Goal: Task Accomplishment & Management: Manage account settings

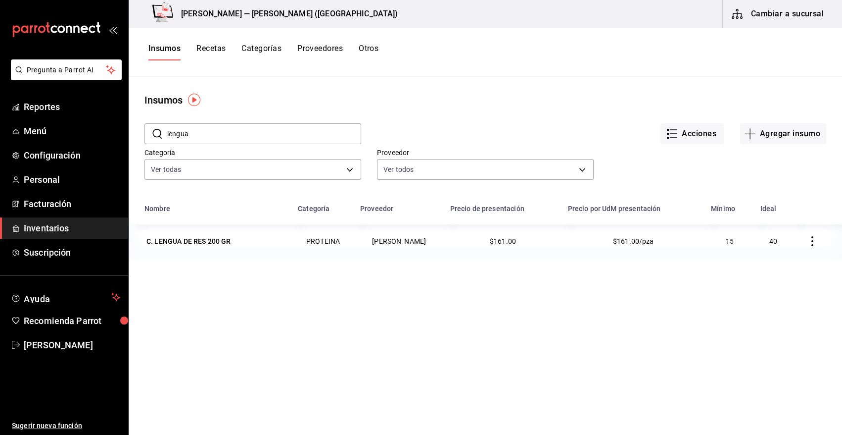
click at [365, 313] on div "Nombre Categoría Proveedor Precio de presentación Precio por UdM presentación M…" at bounding box center [486, 373] width 714 height 350
click at [70, 338] on span "[PERSON_NAME]" at bounding box center [72, 344] width 97 height 13
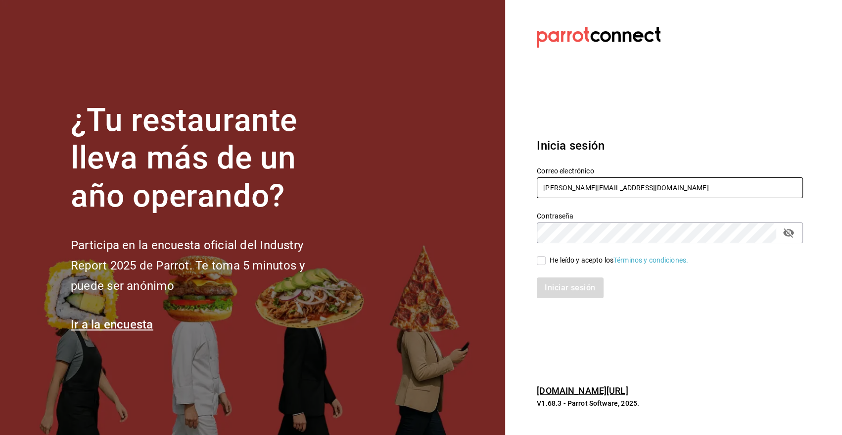
click at [727, 189] on input "[PERSON_NAME][EMAIL_ADDRESS][DOMAIN_NAME]" at bounding box center [670, 187] width 266 height 21
type input "heriberto_17mc@hotmail.com"
click at [537, 260] on input "He leído y acepto los Términos y condiciones." at bounding box center [541, 260] width 9 height 9
checkbox input "true"
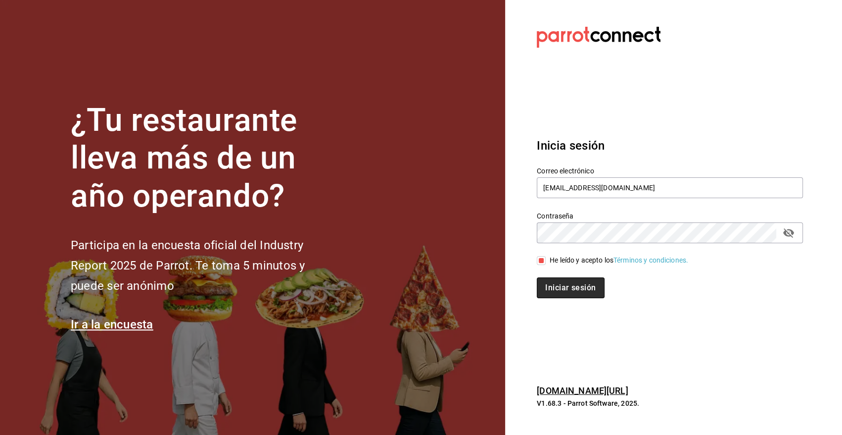
click at [556, 285] on button "Iniciar sesión" at bounding box center [570, 287] width 67 height 21
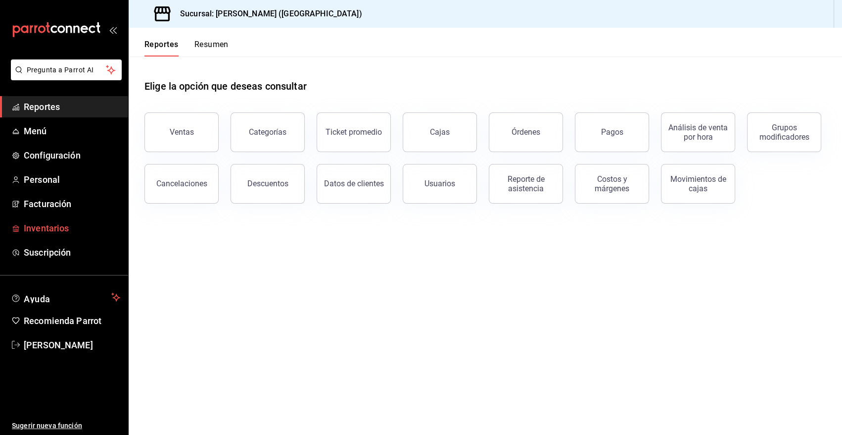
click at [48, 227] on span "Inventarios" at bounding box center [72, 227] width 97 height 13
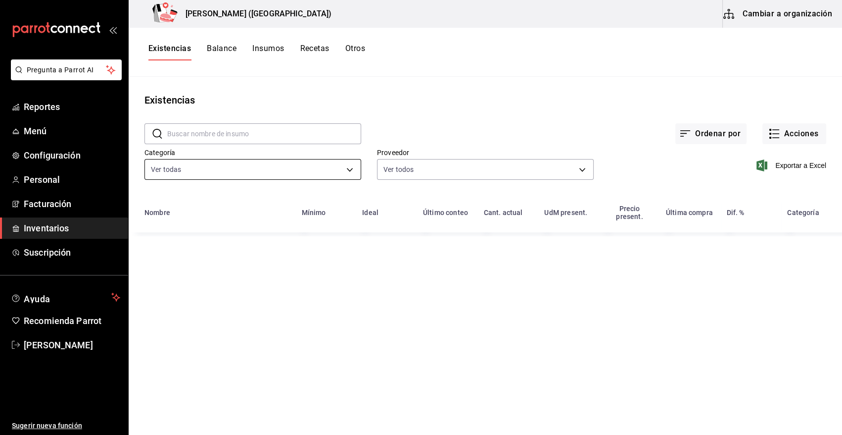
click at [189, 169] on body "Pregunta a Parrot AI Reportes Menú Configuración Personal Facturación Inventari…" at bounding box center [421, 214] width 842 height 428
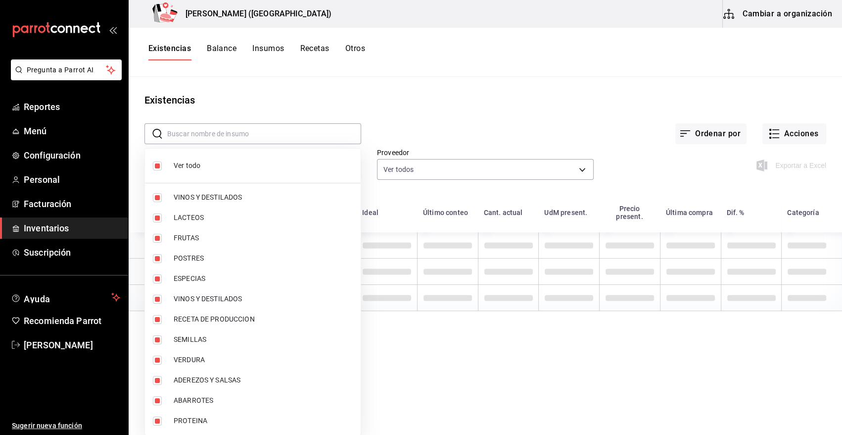
click at [159, 165] on input "checkbox" at bounding box center [157, 165] width 9 height 9
checkbox input "false"
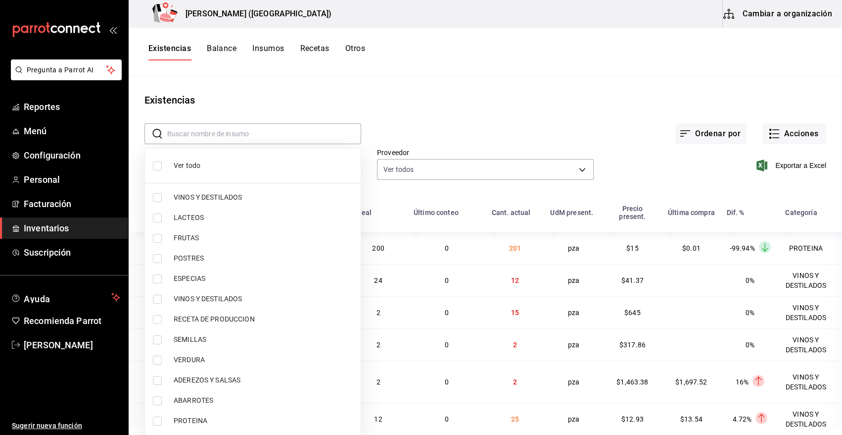
checkbox input "false"
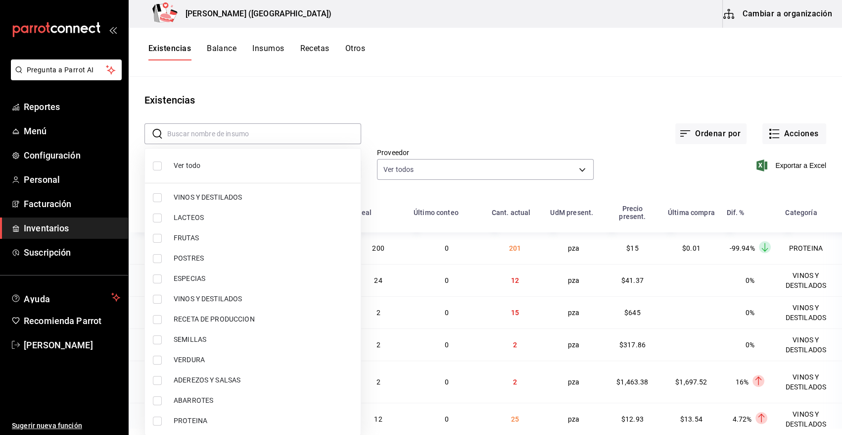
checkbox input "false"
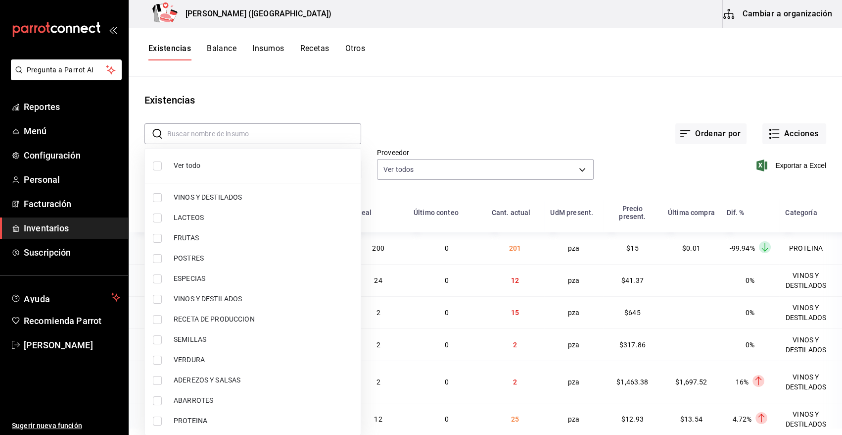
checkbox input "false"
click at [151, 422] on li "PROTEINA" at bounding box center [253, 420] width 216 height 20
type input "3e90cef9-1dc9-474d-8316-d124f624c148"
checkbox input "true"
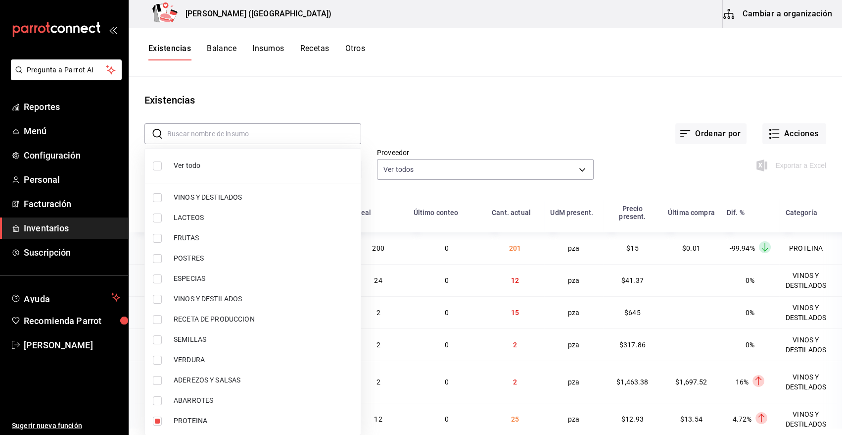
click at [467, 114] on div at bounding box center [421, 217] width 842 height 435
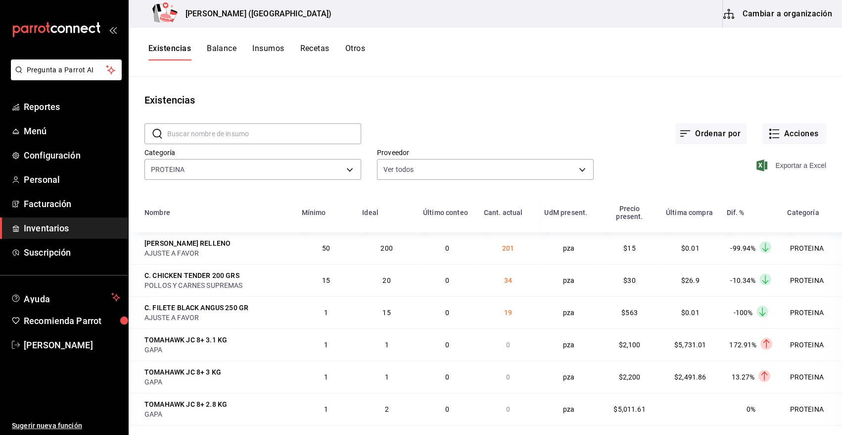
click at [757, 166] on icon "button" at bounding box center [762, 165] width 11 height 12
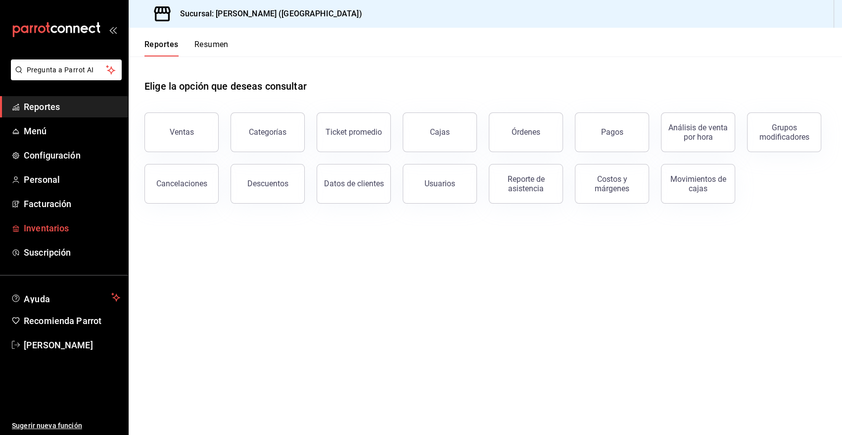
click at [53, 232] on span "Inventarios" at bounding box center [72, 227] width 97 height 13
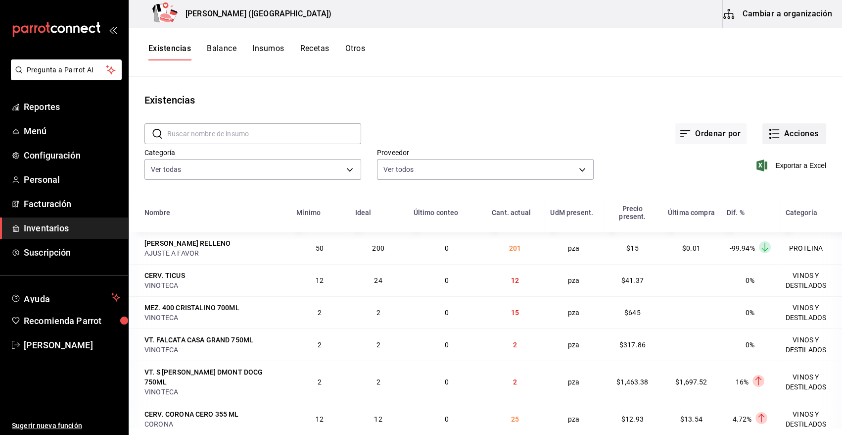
click at [790, 139] on button "Acciones" at bounding box center [795, 133] width 64 height 21
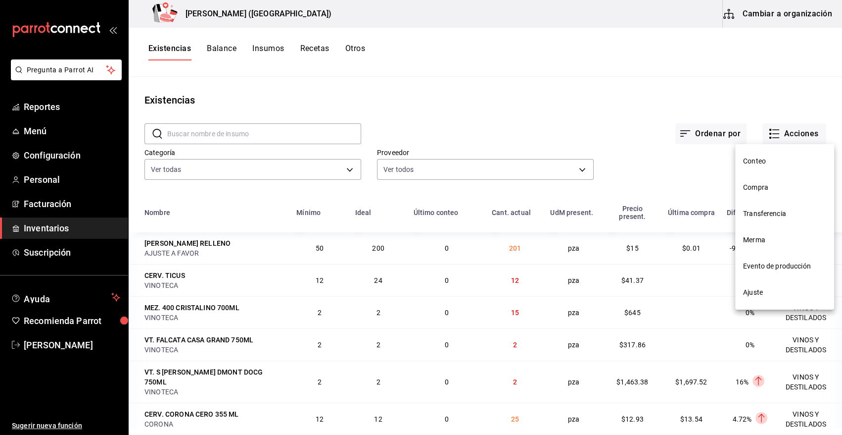
click at [763, 192] on span "Compra" at bounding box center [784, 187] width 83 height 10
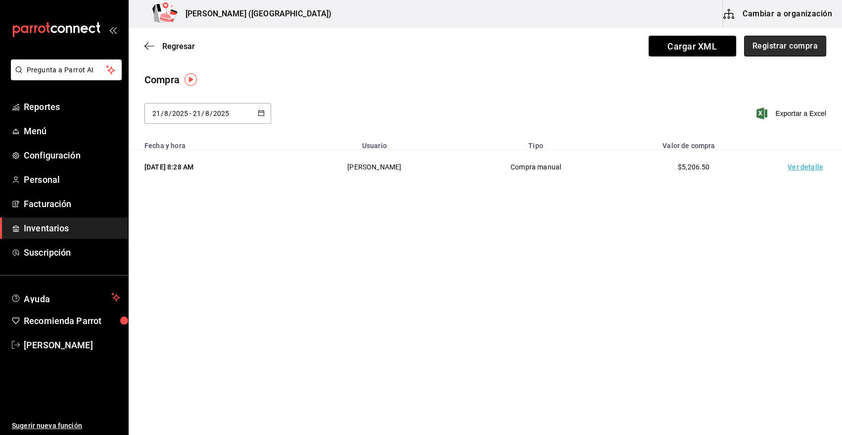
click at [792, 46] on button "Registrar compra" at bounding box center [785, 46] width 82 height 21
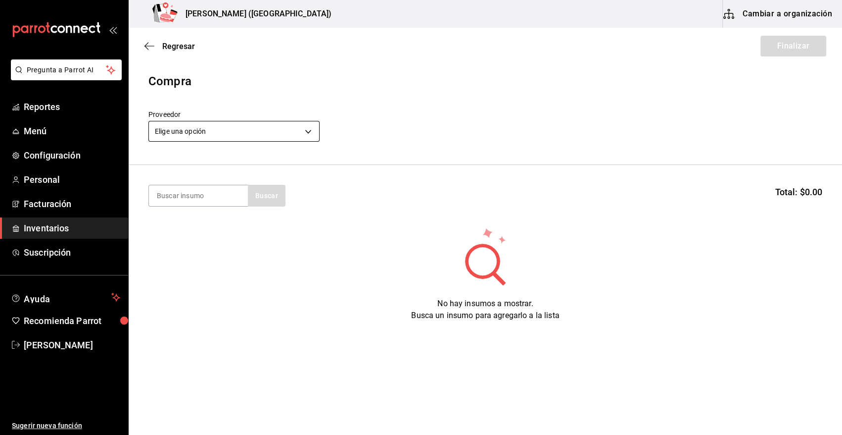
click at [298, 132] on body "Pregunta a Parrot AI Reportes Menú Configuración Personal Facturación Inventari…" at bounding box center [421, 189] width 842 height 379
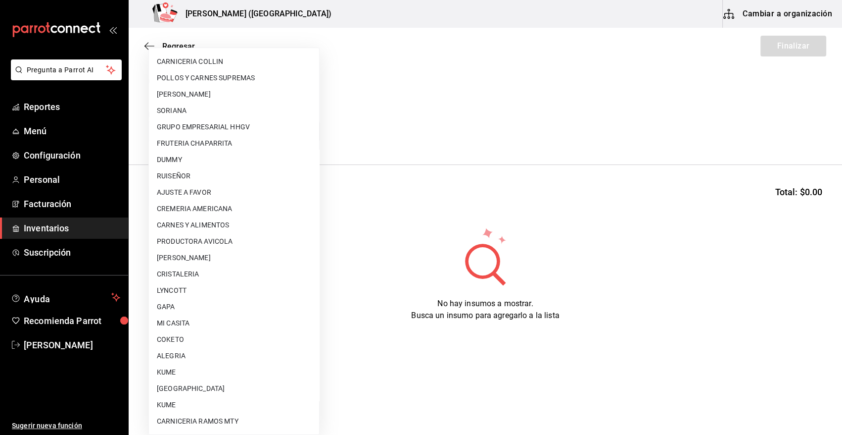
scroll to position [505, 0]
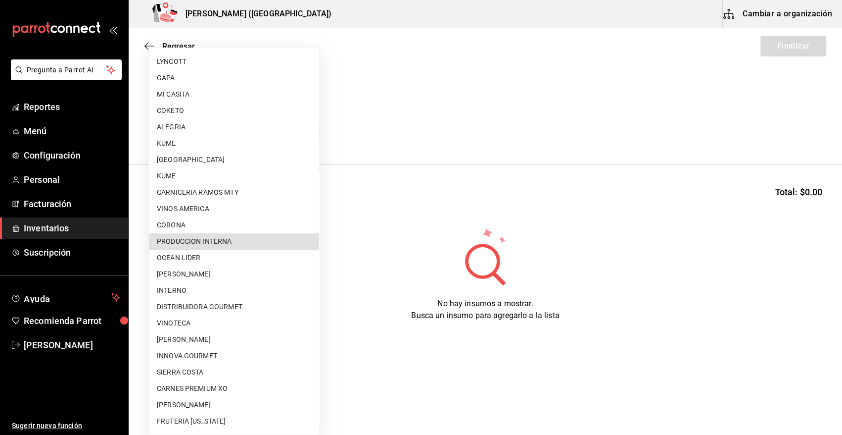
click at [244, 243] on li "PRODUCCION INTERNA" at bounding box center [234, 241] width 170 height 16
type input "ca5c8321-042a-43fe-a3bd-6967aa3ca48f"
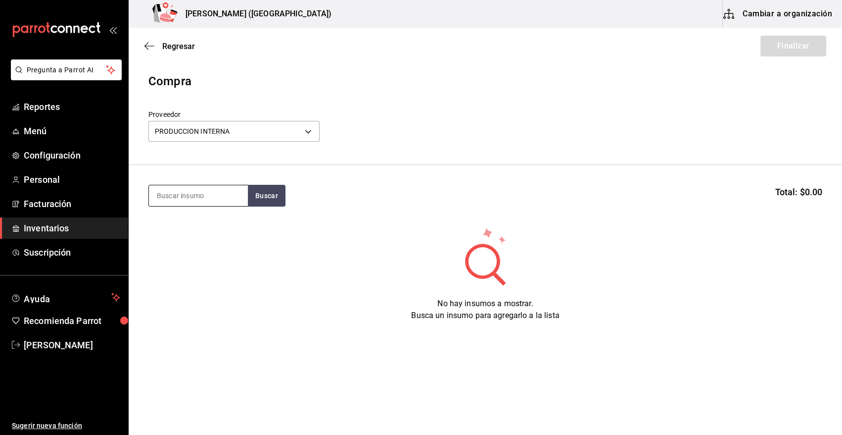
click at [212, 199] on input at bounding box center [198, 195] width 99 height 21
type input "MOSTACH"
click at [269, 192] on button "Buscar" at bounding box center [267, 196] width 38 height 22
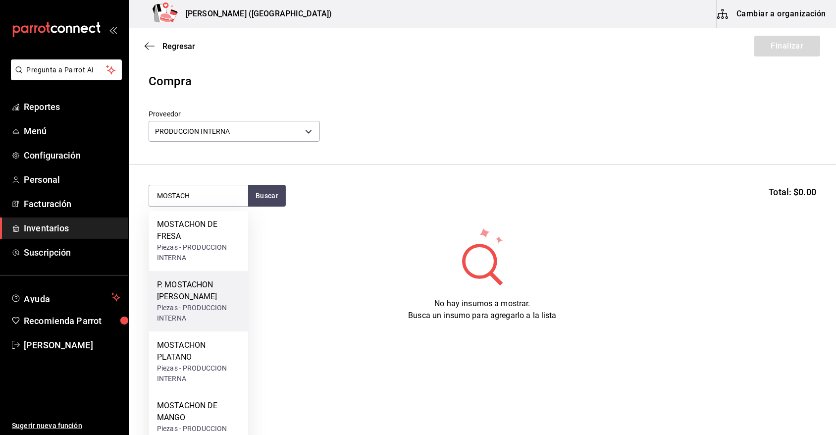
click at [194, 301] on div "P. MOSTACHON DE LIMON" at bounding box center [198, 291] width 83 height 24
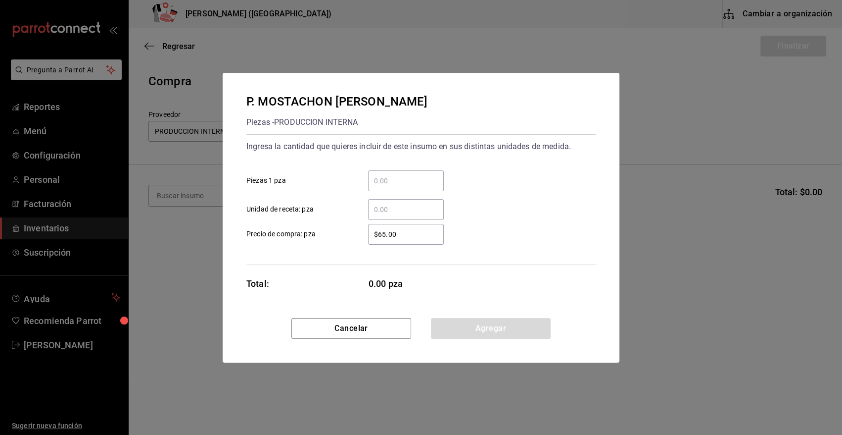
click at [412, 177] on input "​ Piezas 1 pza" at bounding box center [406, 181] width 76 height 12
type input "6"
drag, startPoint x: 418, startPoint y: 229, endPoint x: 331, endPoint y: 237, distance: 87.5
click at [331, 237] on label "$65.00 ​ Precio de compra: pza" at bounding box center [346, 234] width 198 height 21
type input "$0.01"
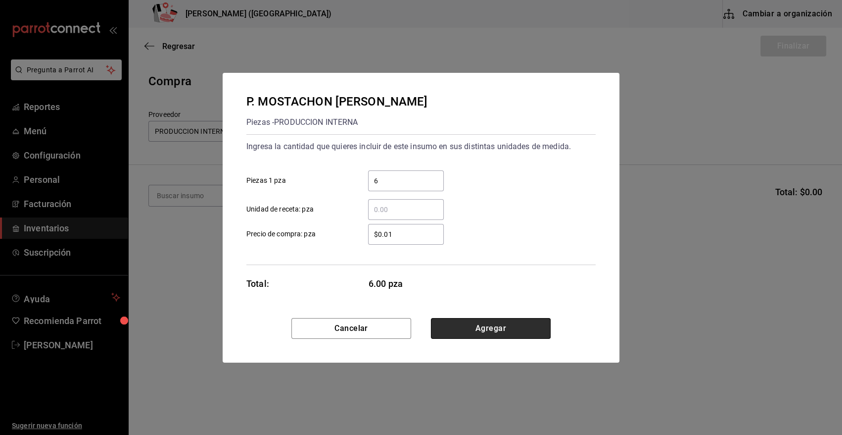
click at [480, 330] on button "Agregar" at bounding box center [491, 328] width 120 height 21
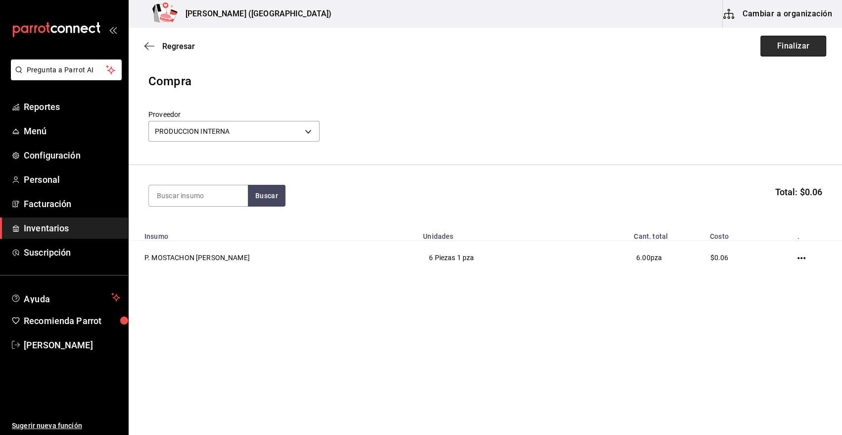
click at [792, 45] on button "Finalizar" at bounding box center [794, 46] width 66 height 21
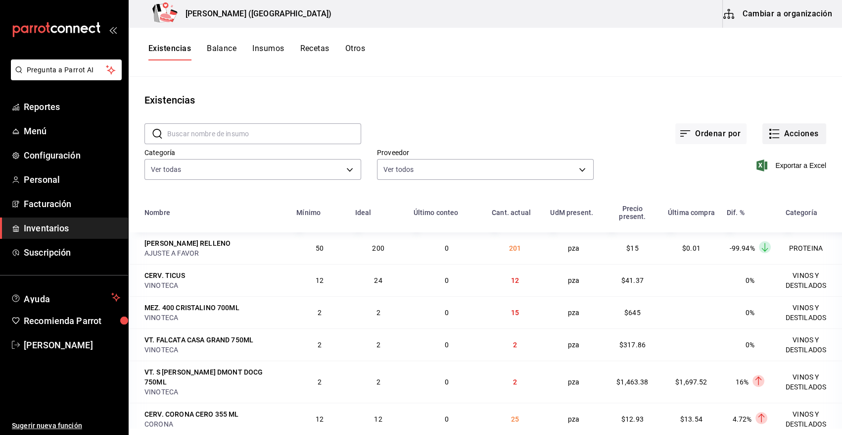
click at [796, 135] on button "Acciones" at bounding box center [795, 133] width 64 height 21
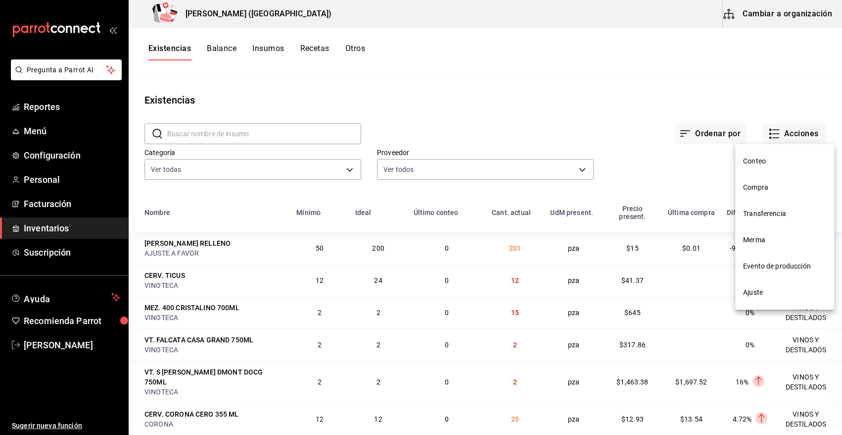
click at [746, 186] on span "Compra" at bounding box center [784, 187] width 83 height 10
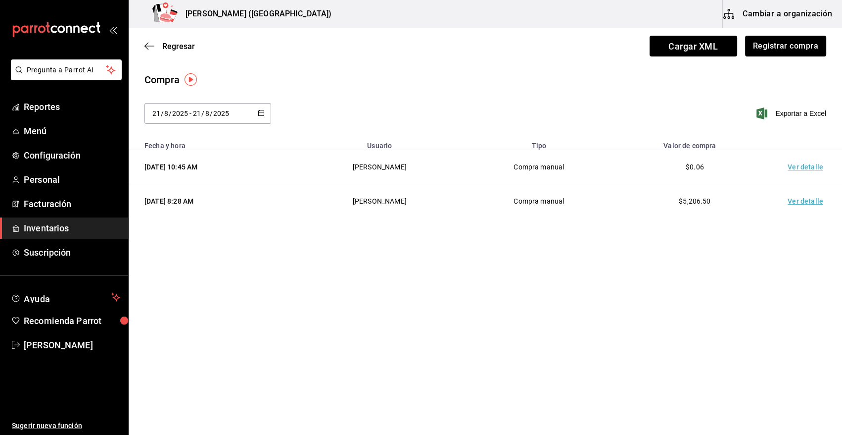
click at [800, 167] on td "Ver detalle" at bounding box center [807, 167] width 69 height 34
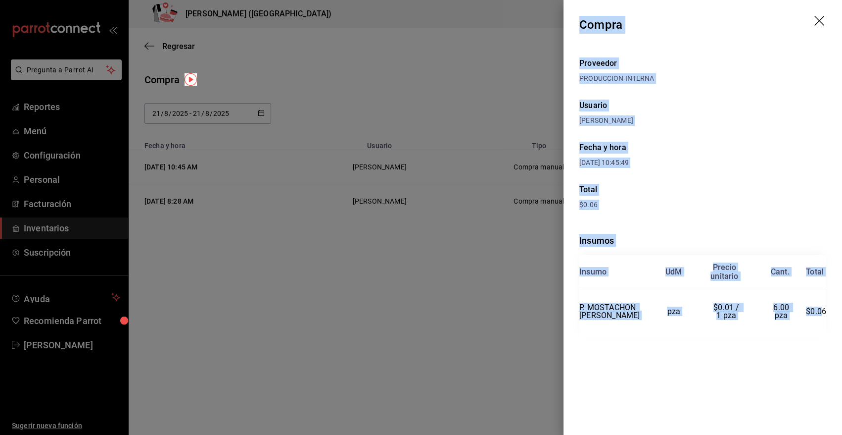
drag, startPoint x: 581, startPoint y: 23, endPoint x: 823, endPoint y: 328, distance: 389.6
click at [823, 328] on div "Compra Proveedor PRODUCCION INTERNA Usuario Heriberto Madalena Fecha y hora 21/…" at bounding box center [703, 217] width 279 height 435
drag, startPoint x: 736, startPoint y: 56, endPoint x: 676, endPoint y: 37, distance: 62.8
click at [735, 55] on div "Proveedor PRODUCCION INTERNA Usuario Heriberto Madalena Fecha y hora 21/08/2025…" at bounding box center [703, 210] width 279 height 320
click at [711, 103] on div "Usuario" at bounding box center [703, 105] width 247 height 12
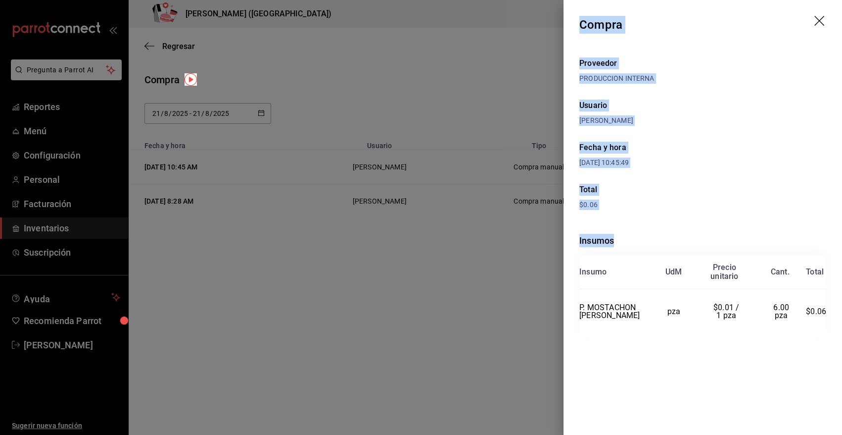
drag, startPoint x: 581, startPoint y: 21, endPoint x: 833, endPoint y: 314, distance: 386.8
click at [833, 314] on div "Compra Proveedor PRODUCCION INTERNA Usuario Heriberto Madalena Fecha y hora 21/…" at bounding box center [703, 217] width 279 height 435
click at [820, 24] on icon "drag" at bounding box center [821, 22] width 12 height 12
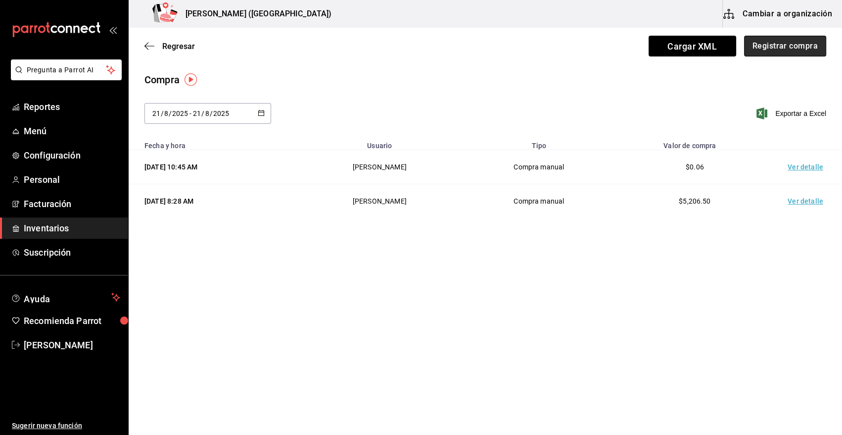
click at [810, 49] on button "Registrar compra" at bounding box center [785, 46] width 82 height 21
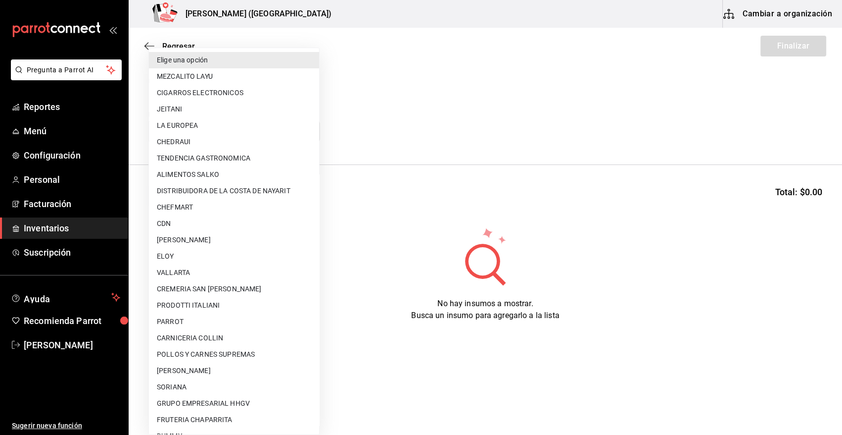
click at [314, 134] on body "Pregunta a Parrot AI Reportes Menú Configuración Personal Facturación Inventari…" at bounding box center [421, 189] width 842 height 379
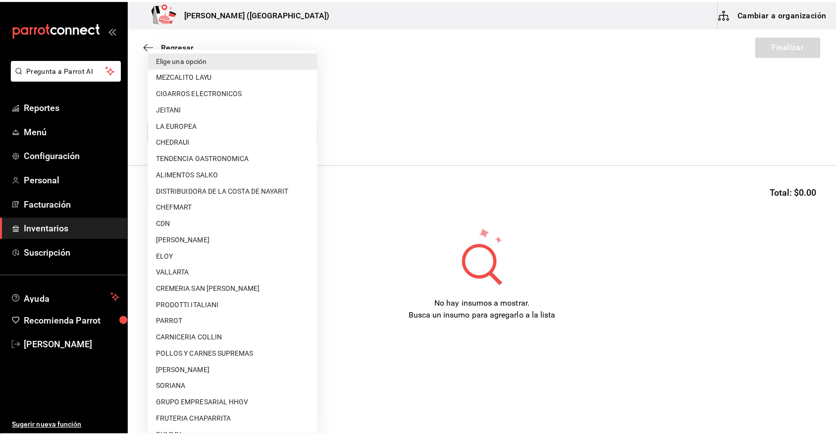
scroll to position [58, 0]
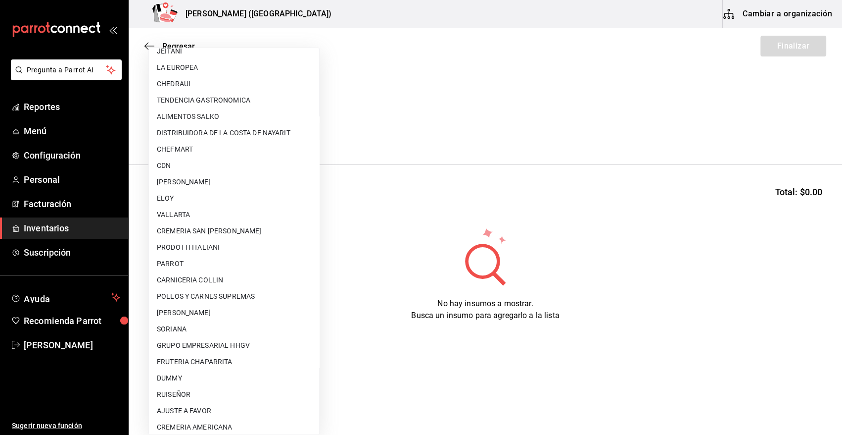
click at [221, 410] on li "AJUSTE A FAVOR" at bounding box center [234, 410] width 170 height 16
type input "dd0fbccd-e034-4acc-8432-7d1d5e23f321"
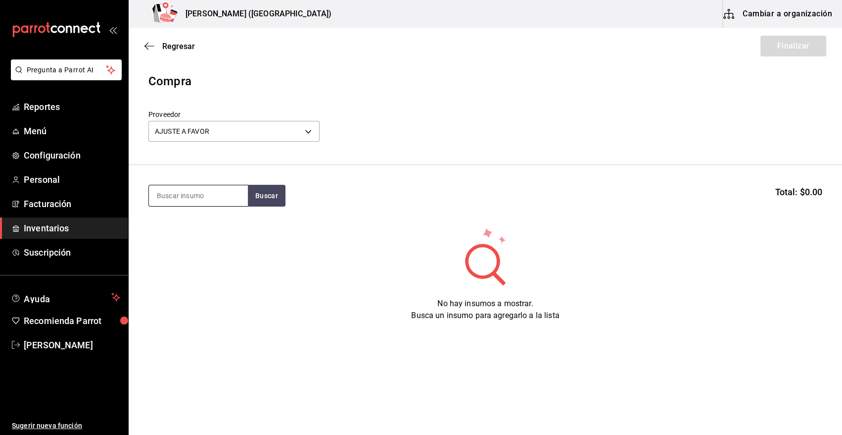
click at [173, 190] on input at bounding box center [198, 195] width 99 height 21
type input "ESFERA"
click at [262, 198] on button "Buscar" at bounding box center [267, 196] width 38 height 22
click at [219, 228] on div "M. SALMON ESFERAS" at bounding box center [197, 224] width 80 height 12
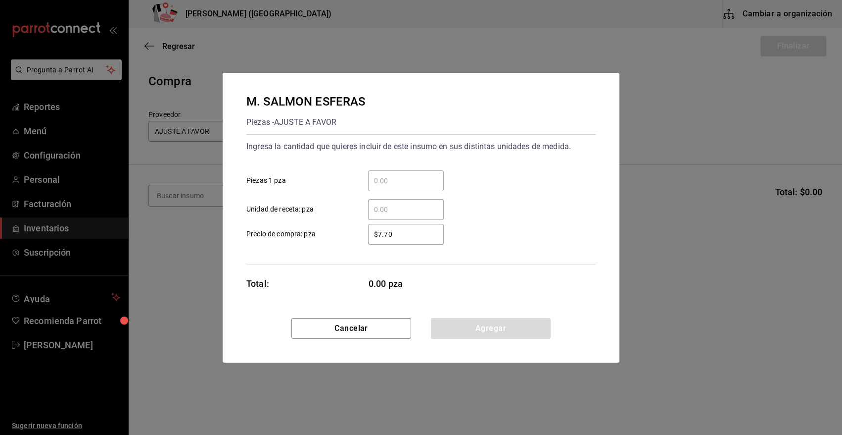
click at [403, 184] on input "​ Piezas 1 pza" at bounding box center [406, 181] width 76 height 12
type input "15"
drag, startPoint x: 414, startPoint y: 233, endPoint x: 319, endPoint y: 246, distance: 95.9
click at [319, 246] on div "Ingresa la cantidad que quieres incluir de este insumo en sus distintas unidade…" at bounding box center [421, 199] width 349 height 131
type input "$0.01"
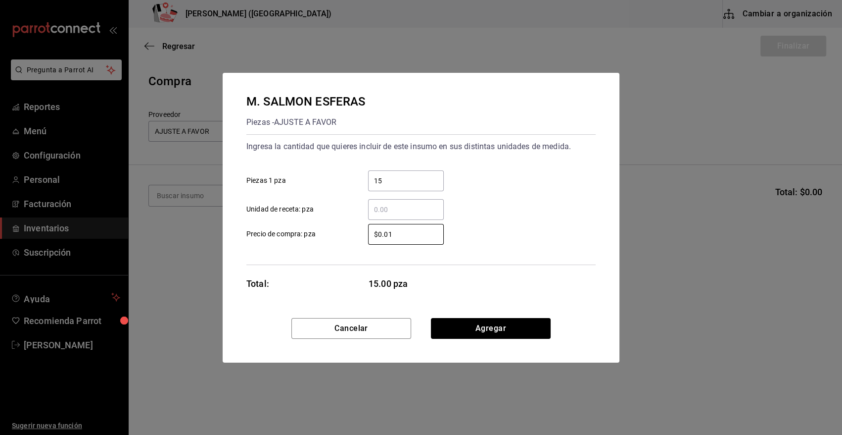
click at [458, 332] on button "Agregar" at bounding box center [491, 328] width 120 height 21
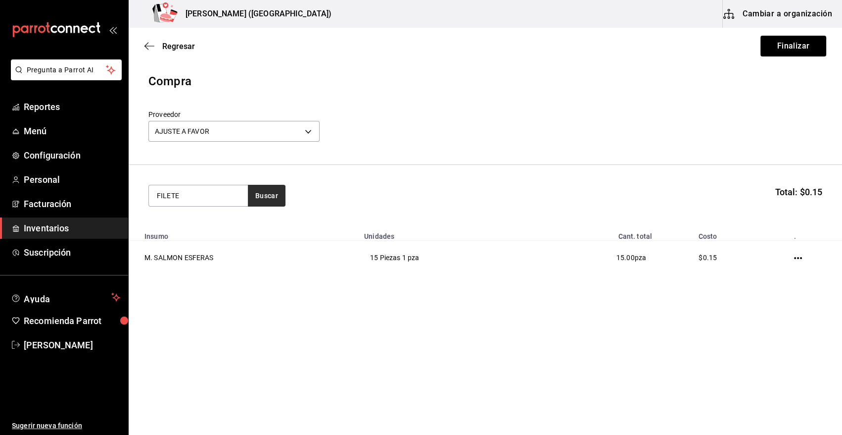
type input "FILETE"
click at [276, 200] on button "Buscar" at bounding box center [267, 196] width 38 height 22
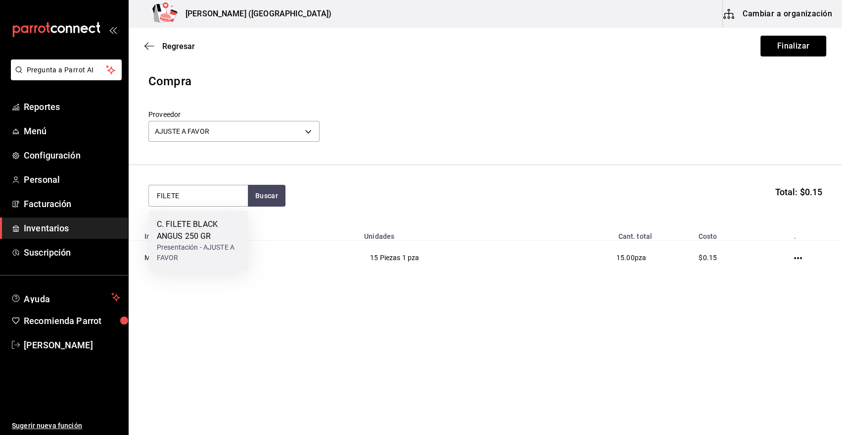
click at [191, 227] on div "C. FILETE BLACK ANGUS 250 GR" at bounding box center [198, 230] width 83 height 24
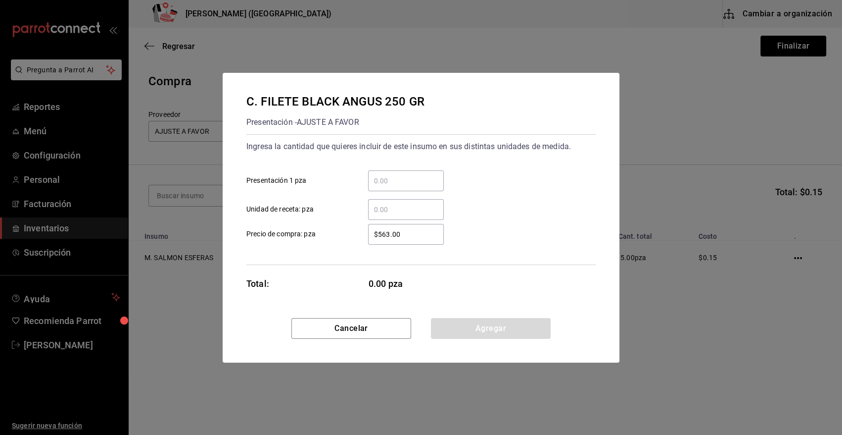
click at [390, 180] on input "​ Presentación 1 pza" at bounding box center [406, 181] width 76 height 12
type input "2"
click at [435, 252] on div "Ingresa la cantidad que quieres incluir de este insumo en sus distintas unidade…" at bounding box center [421, 199] width 349 height 131
drag, startPoint x: 422, startPoint y: 237, endPoint x: 291, endPoint y: 227, distance: 131.5
click at [291, 227] on label "$563.00 ​ Precio de compra: pza" at bounding box center [346, 234] width 198 height 21
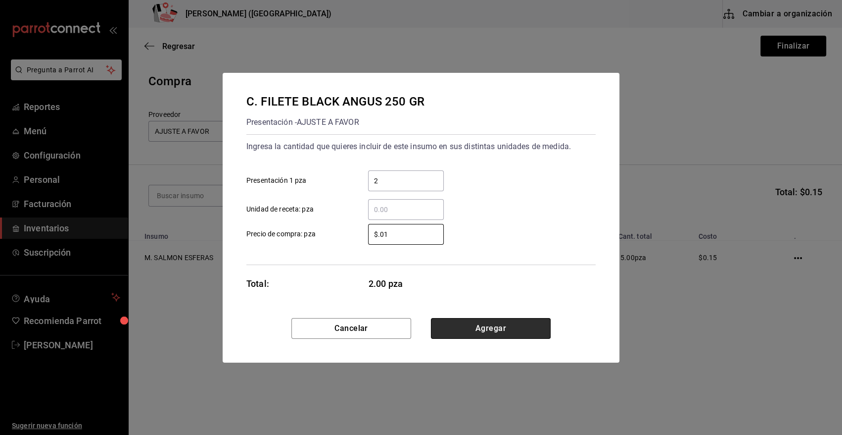
type input "$0.01"
click at [499, 325] on button "Agregar" at bounding box center [491, 328] width 120 height 21
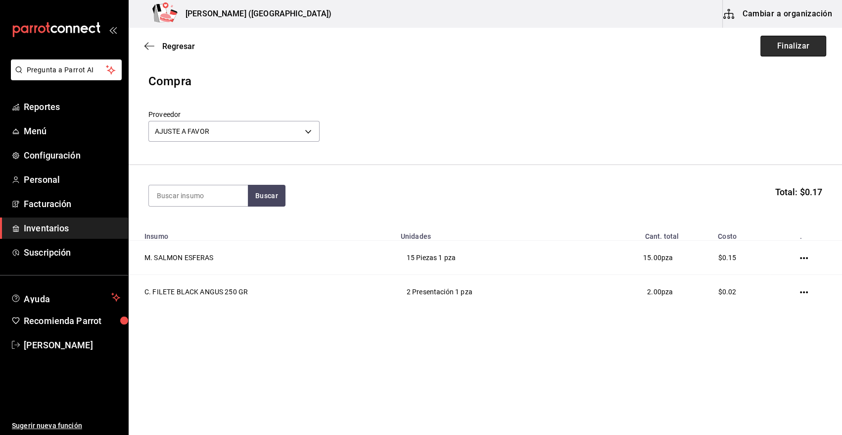
click at [800, 47] on button "Finalizar" at bounding box center [794, 46] width 66 height 21
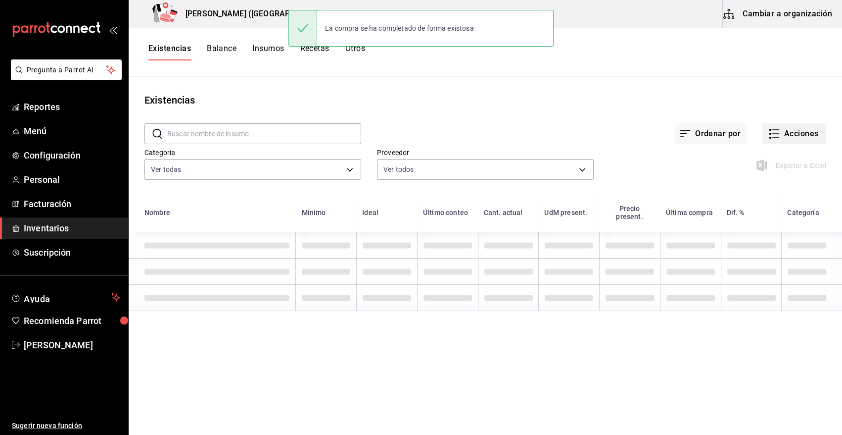
click at [802, 134] on button "Acciones" at bounding box center [795, 133] width 64 height 21
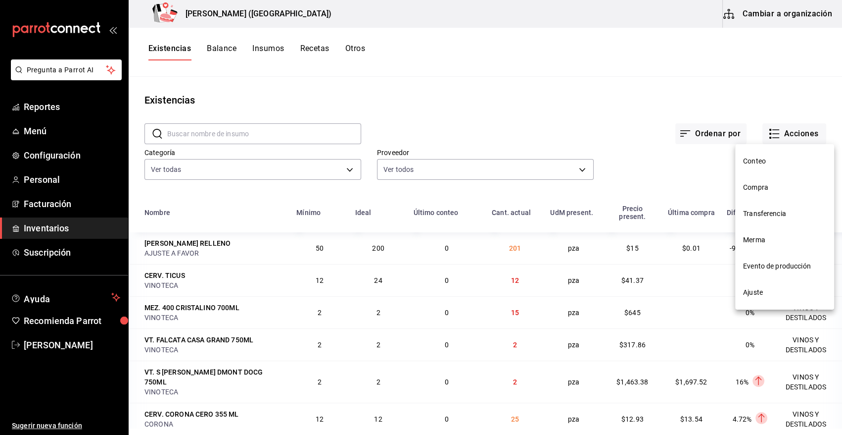
click at [773, 184] on span "Compra" at bounding box center [784, 187] width 83 height 10
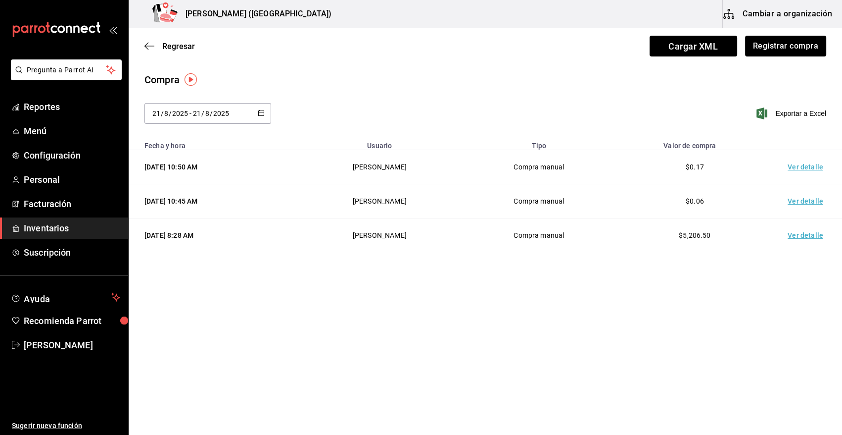
click at [797, 168] on td "Ver detalle" at bounding box center [807, 167] width 69 height 34
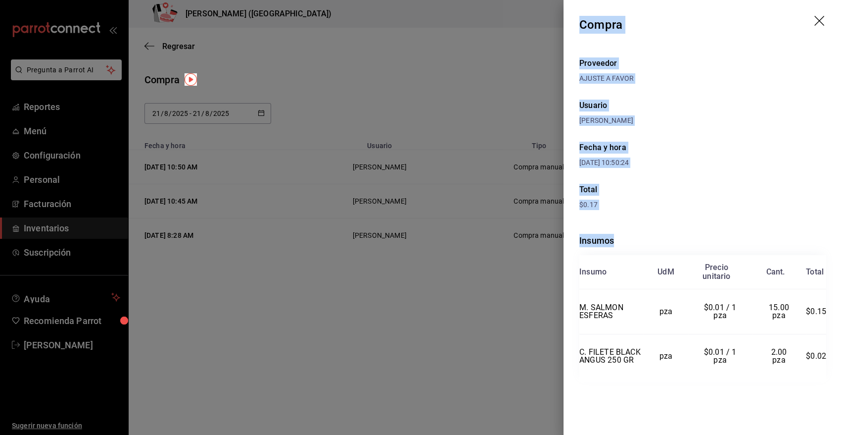
drag, startPoint x: 582, startPoint y: 19, endPoint x: 831, endPoint y: 360, distance: 422.2
click at [831, 360] on div "Compra Proveedor AJUSTE A FAVOR Usuario Heriberto Madalena Fecha y hora 21/08/2…" at bounding box center [703, 217] width 279 height 435
copy div "Compra Proveedor AJUSTE A FAVOR Usuario Heriberto Madalena Fecha y hora 21/08/2…"
click at [819, 18] on icon "drag" at bounding box center [821, 22] width 12 height 12
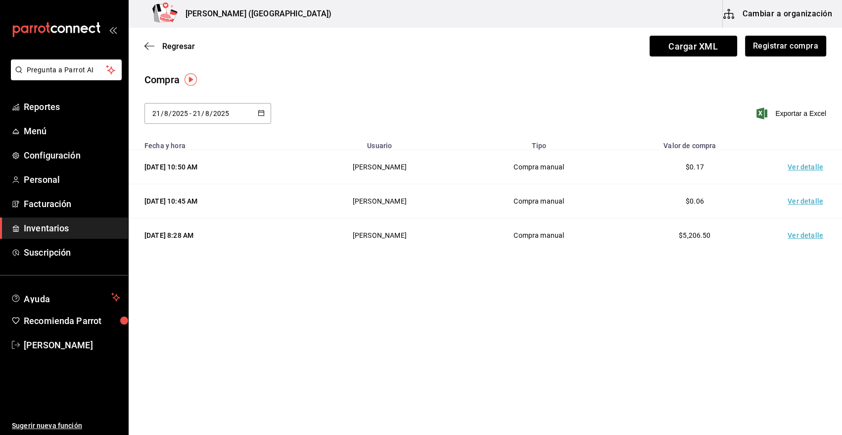
click at [80, 224] on span "Inventarios" at bounding box center [72, 227] width 97 height 13
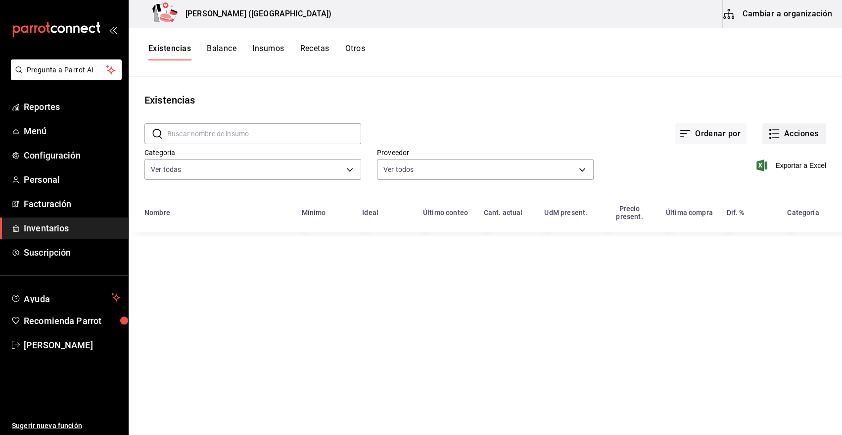
click at [798, 129] on button "Acciones" at bounding box center [795, 133] width 64 height 21
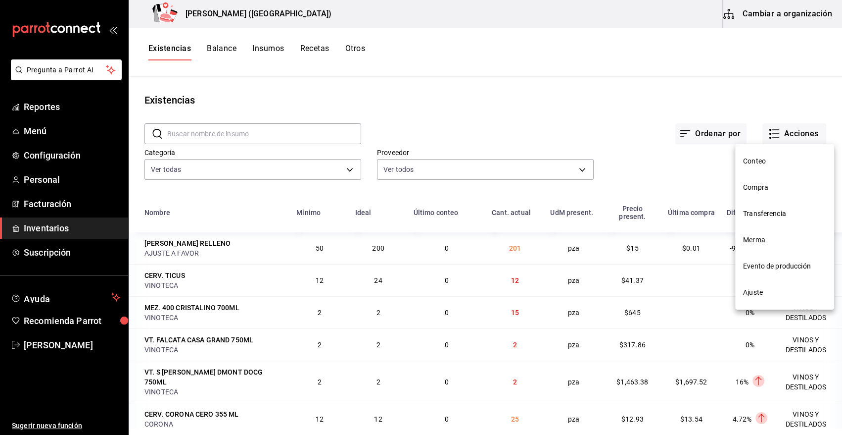
click at [760, 232] on li "Merma" at bounding box center [785, 240] width 99 height 26
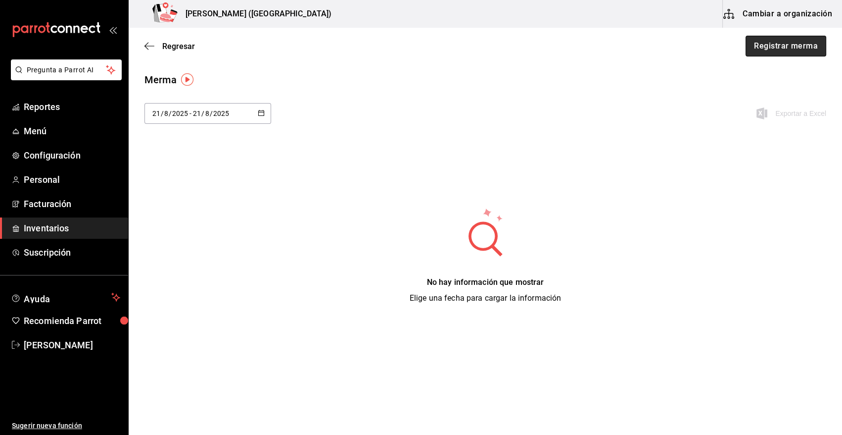
click at [801, 43] on button "Registrar merma" at bounding box center [786, 46] width 81 height 21
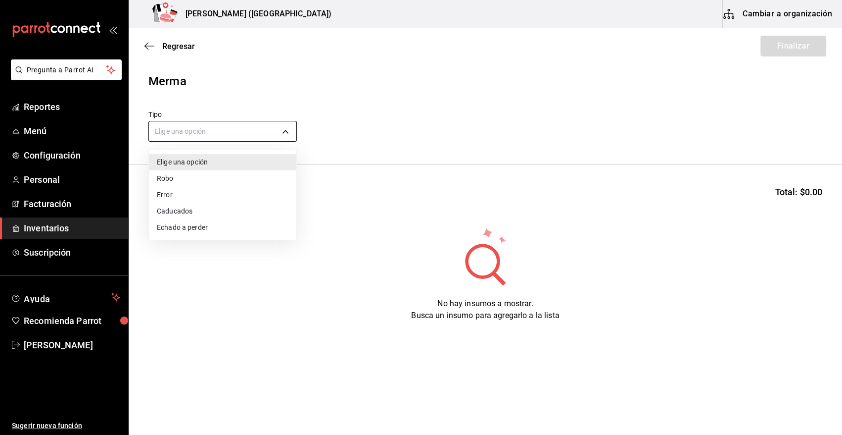
click at [279, 129] on body "Pregunta a Parrot AI Reportes Menú Configuración Personal Facturación Inventari…" at bounding box center [421, 189] width 842 height 379
click at [199, 191] on li "Error" at bounding box center [223, 195] width 148 height 16
type input "ERROR"
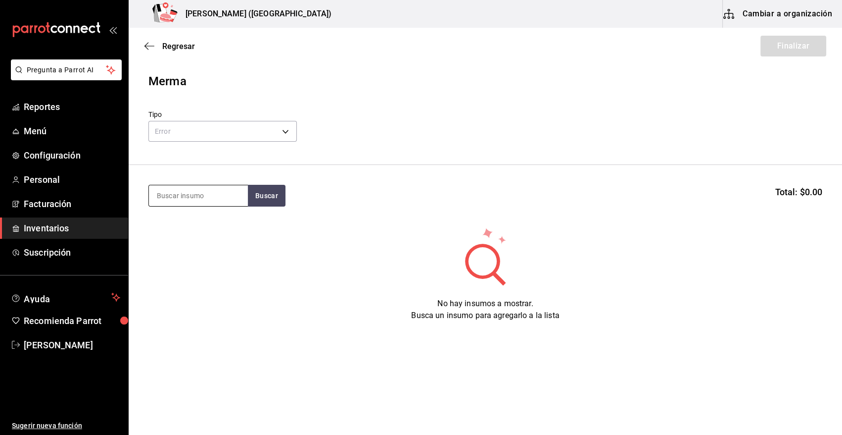
click at [190, 193] on input at bounding box center [198, 195] width 99 height 21
type input "SALMON"
click at [271, 202] on button "Buscar" at bounding box center [267, 196] width 38 height 22
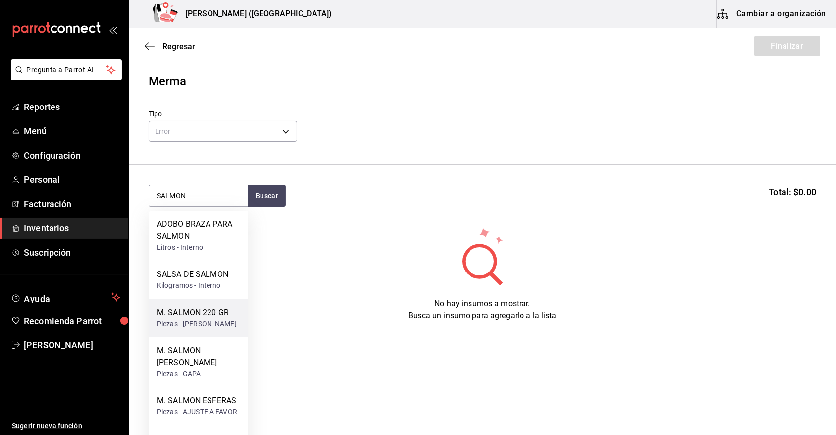
click at [179, 323] on div "Piezas - CARLOS ALFONSO TAPIA VARGAS" at bounding box center [197, 323] width 80 height 10
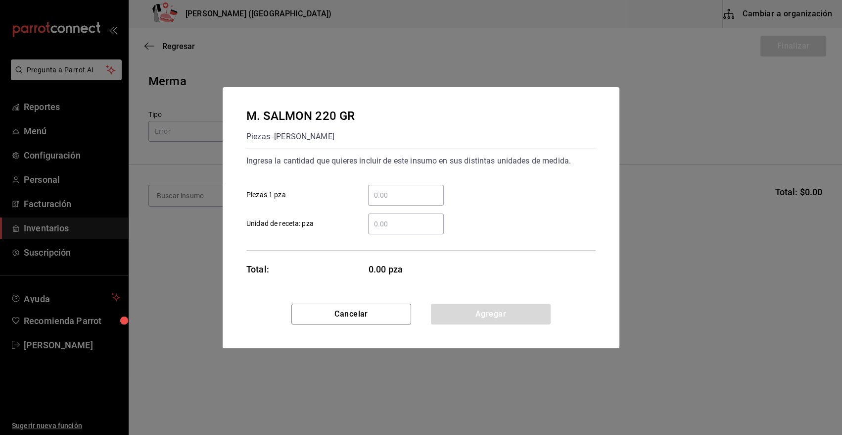
click at [388, 199] on input "​ Piezas 1 pza" at bounding box center [406, 195] width 76 height 12
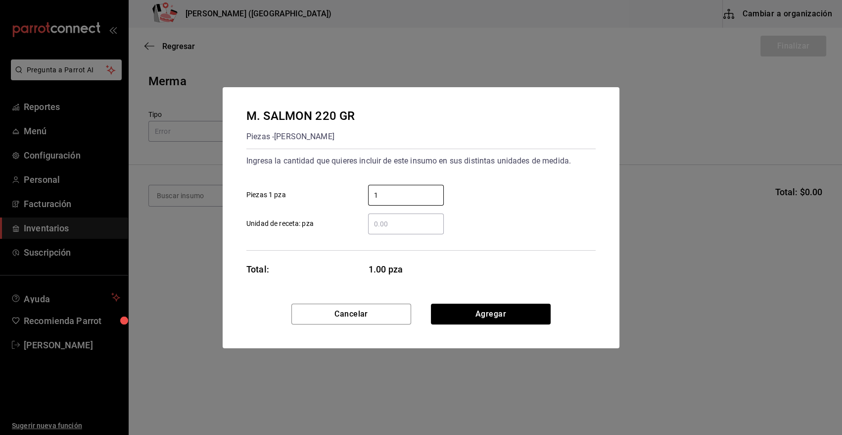
type input "1"
click at [470, 175] on div "Ingresa la cantidad que quieres incluir de este insumo en sus distintas unidade…" at bounding box center [421, 193] width 349 height 81
click at [473, 312] on button "Agregar" at bounding box center [491, 313] width 120 height 21
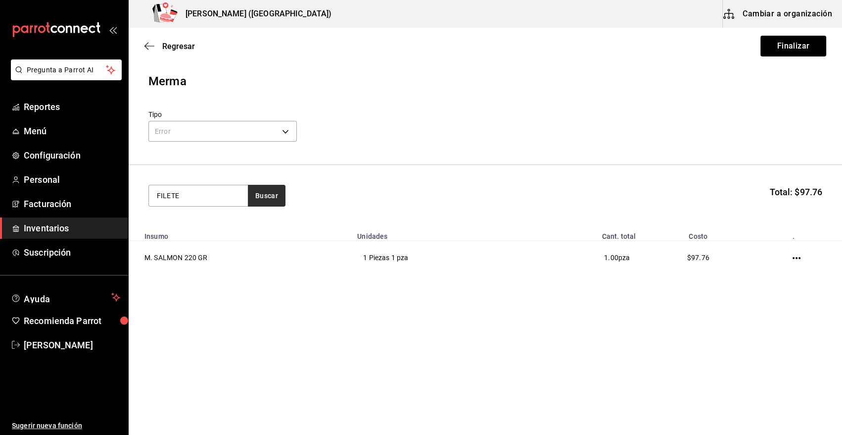
type input "FILETE"
click at [272, 201] on button "Buscar" at bounding box center [267, 196] width 38 height 22
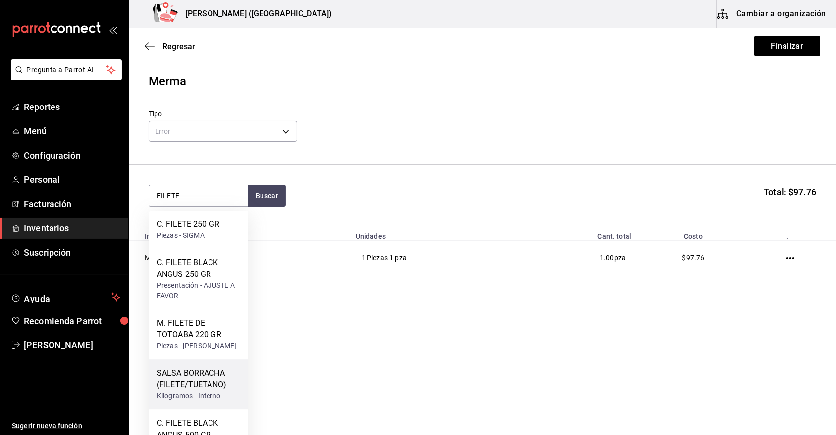
scroll to position [99, 0]
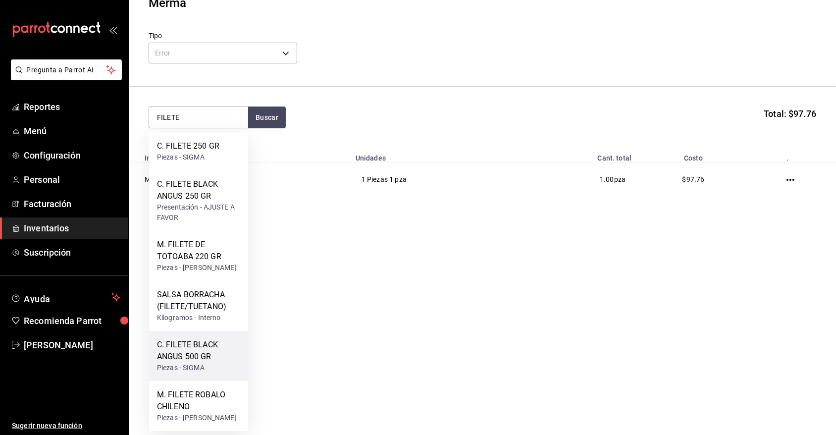
click at [208, 350] on div "C. FILETE BLACK ANGUS 500 GR" at bounding box center [198, 351] width 83 height 24
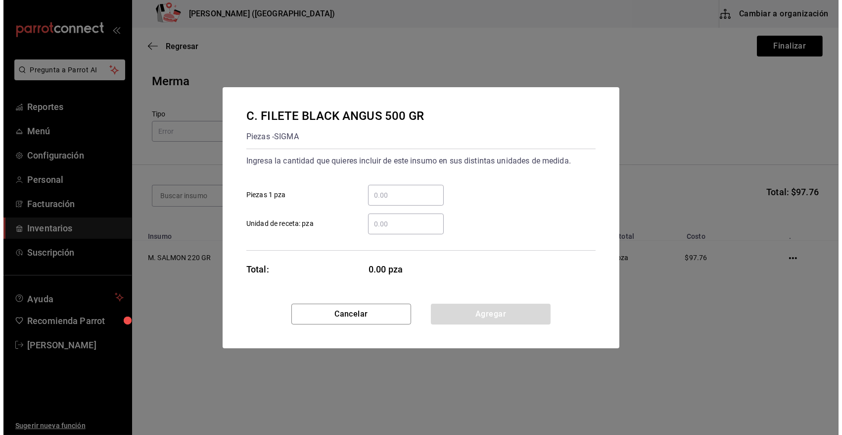
scroll to position [0, 0]
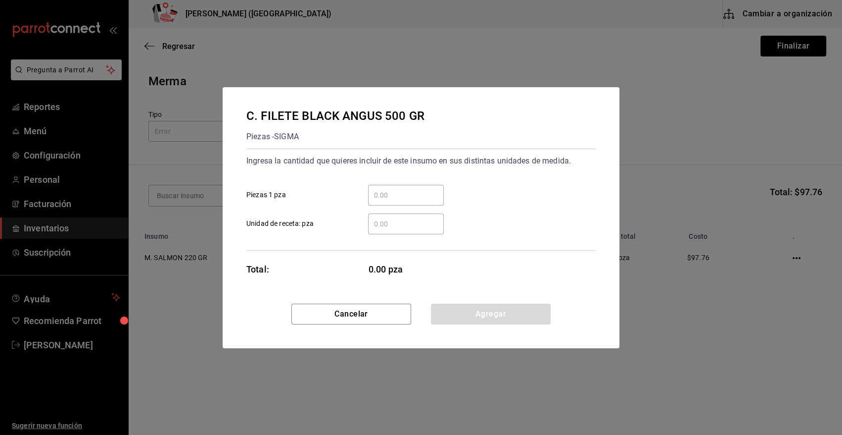
click at [408, 197] on input "​ Piezas 1 pza" at bounding box center [406, 195] width 76 height 12
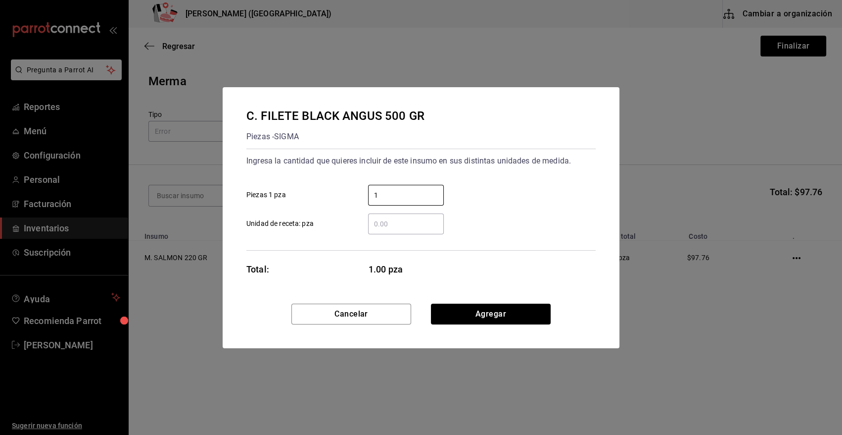
type input "1"
drag, startPoint x: 474, startPoint y: 179, endPoint x: 469, endPoint y: 188, distance: 10.0
click at [470, 185] on div "1 ​ Piezas 1 pza" at bounding box center [417, 191] width 357 height 29
click at [504, 311] on button "Agregar" at bounding box center [491, 313] width 120 height 21
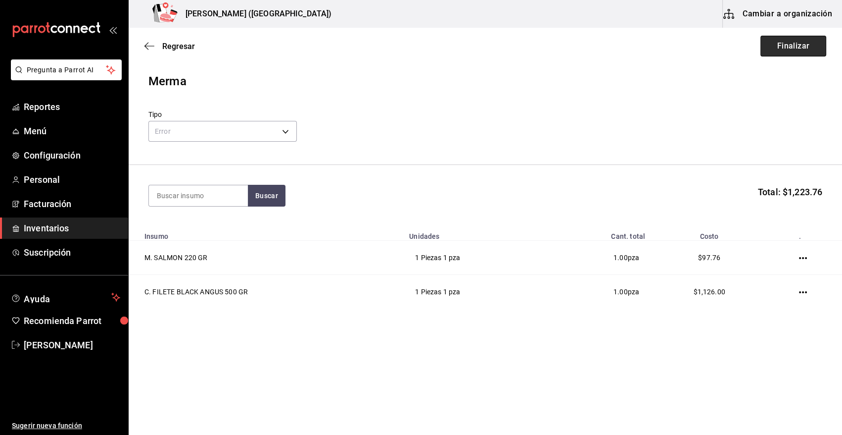
click at [789, 45] on button "Finalizar" at bounding box center [794, 46] width 66 height 21
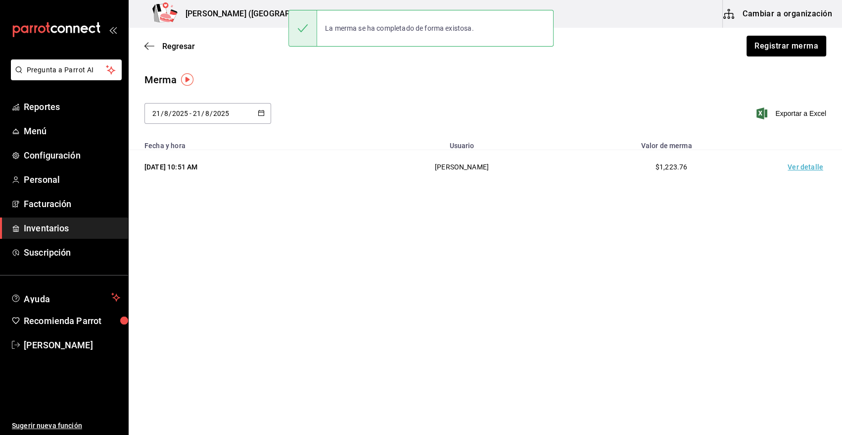
click at [808, 165] on td "Ver detalle" at bounding box center [807, 167] width 69 height 34
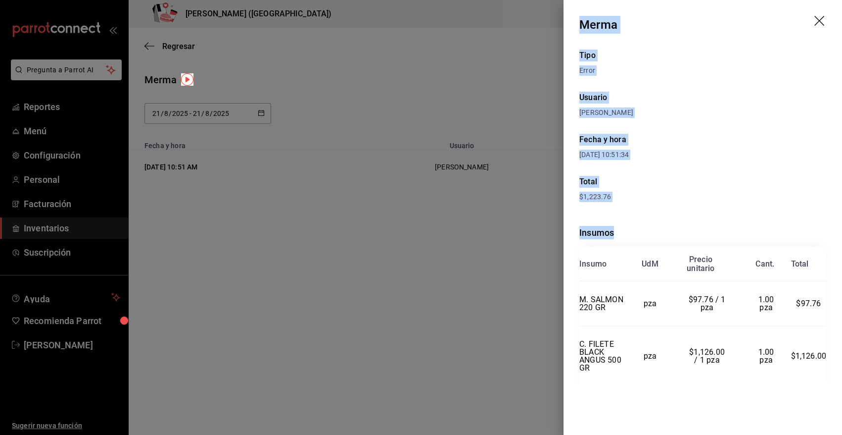
drag, startPoint x: 580, startPoint y: 25, endPoint x: 829, endPoint y: 349, distance: 408.8
click at [829, 349] on div "Merma Tipo Error Usuario Heriberto Madalena Fecha y hora 21/08/2025 10:51:34 To…" at bounding box center [703, 217] width 279 height 435
copy div "Merma Tipo Error Usuario Heriberto Madalena Fecha y hora 21/08/2025 10:51:34 To…"
click at [817, 20] on icon "drag" at bounding box center [821, 22] width 12 height 12
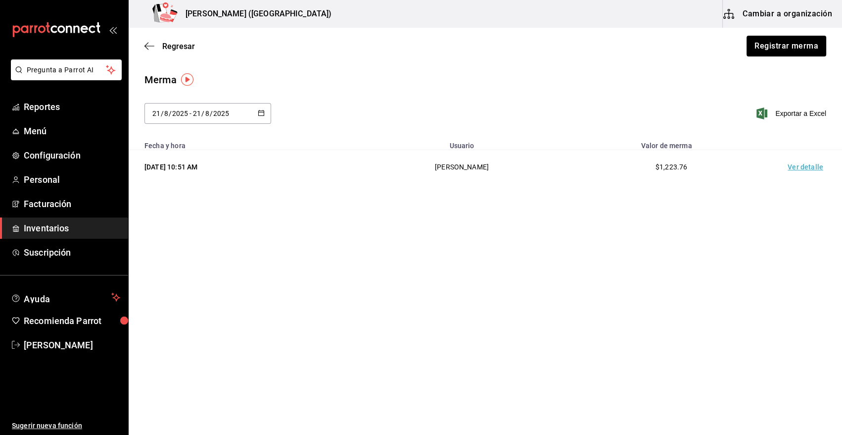
click at [74, 232] on span "Inventarios" at bounding box center [72, 227] width 97 height 13
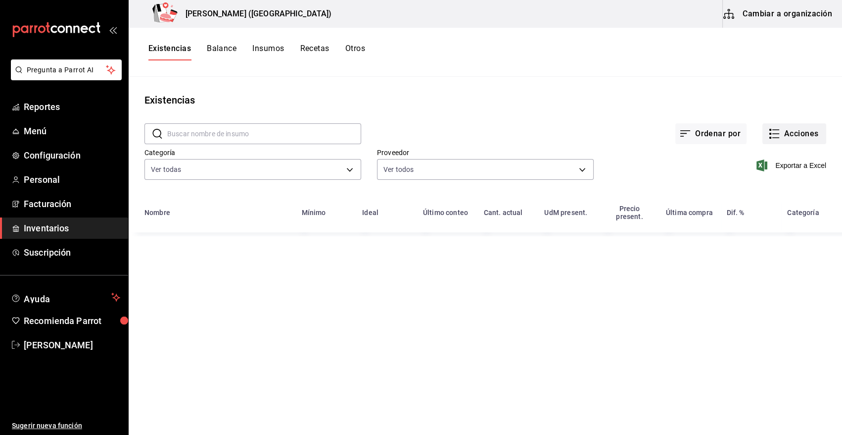
click at [799, 136] on button "Acciones" at bounding box center [795, 133] width 64 height 21
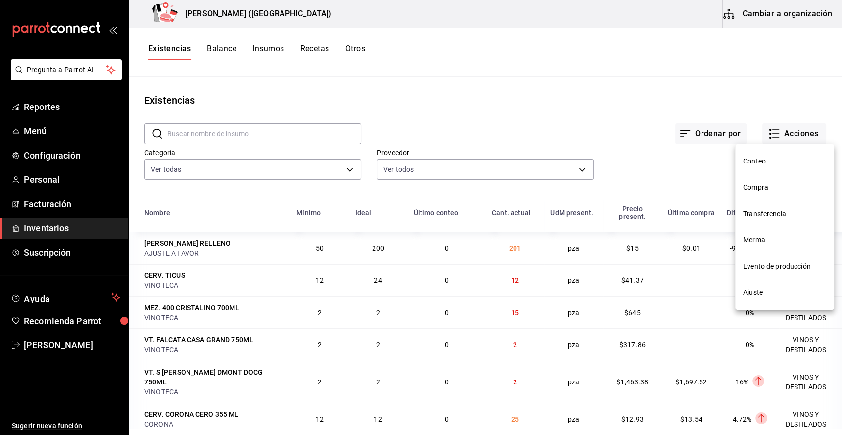
click at [752, 188] on span "Compra" at bounding box center [784, 187] width 83 height 10
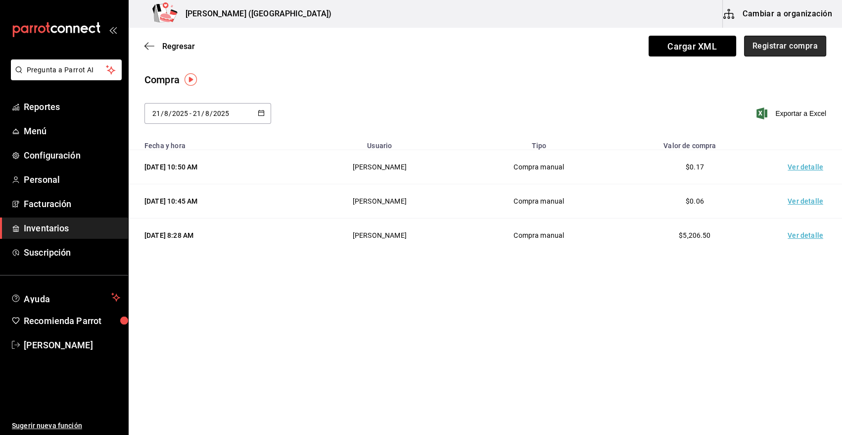
click at [797, 45] on button "Registrar compra" at bounding box center [785, 46] width 82 height 21
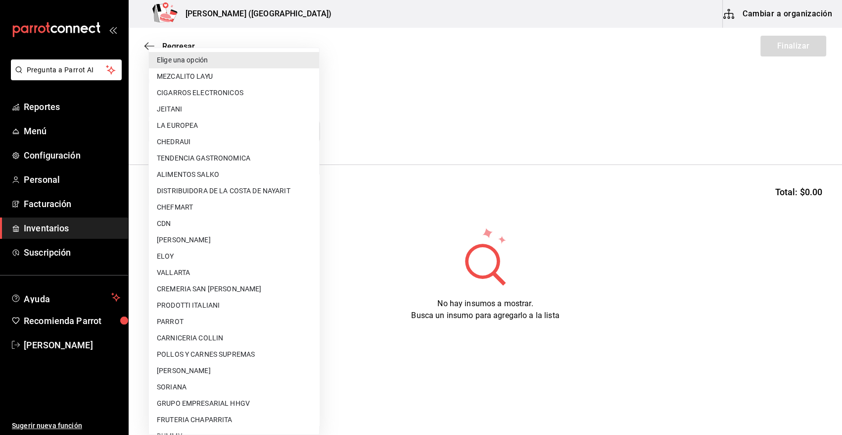
click at [198, 133] on body "Pregunta a Parrot AI Reportes Menú Configuración Personal Facturación Inventari…" at bounding box center [421, 189] width 842 height 379
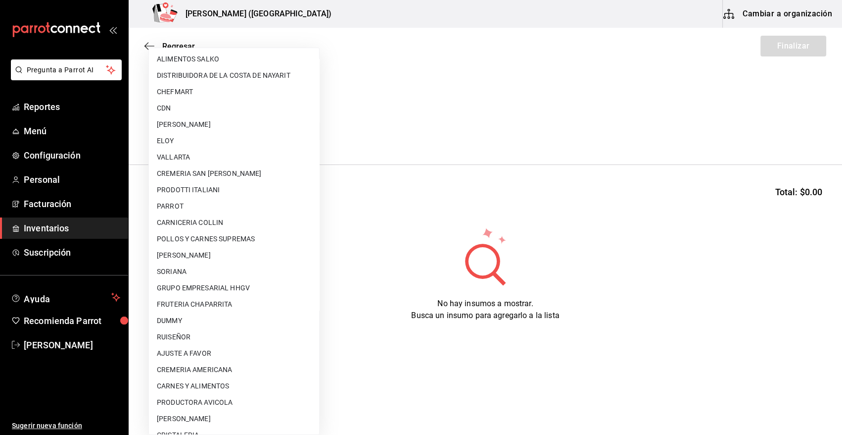
click at [218, 354] on li "AJUSTE A FAVOR" at bounding box center [234, 353] width 170 height 16
type input "dd0fbccd-e034-4acc-8432-7d1d5e23f321"
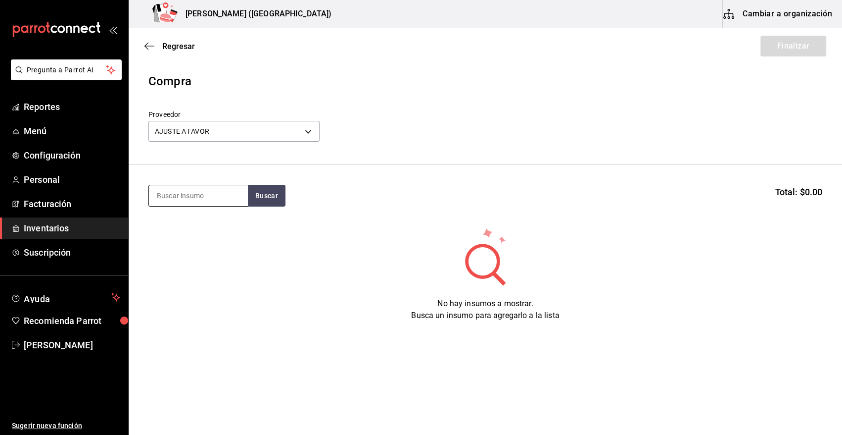
click at [183, 199] on input at bounding box center [198, 195] width 99 height 21
type input "TOSTA"
click at [261, 198] on button "Buscar" at bounding box center [267, 196] width 38 height 22
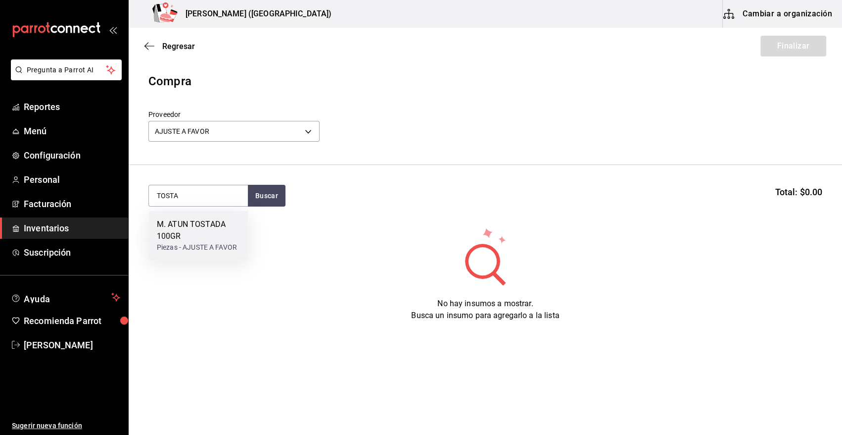
click at [200, 224] on div "M. ATUN TOSTADA 100GR" at bounding box center [198, 230] width 83 height 24
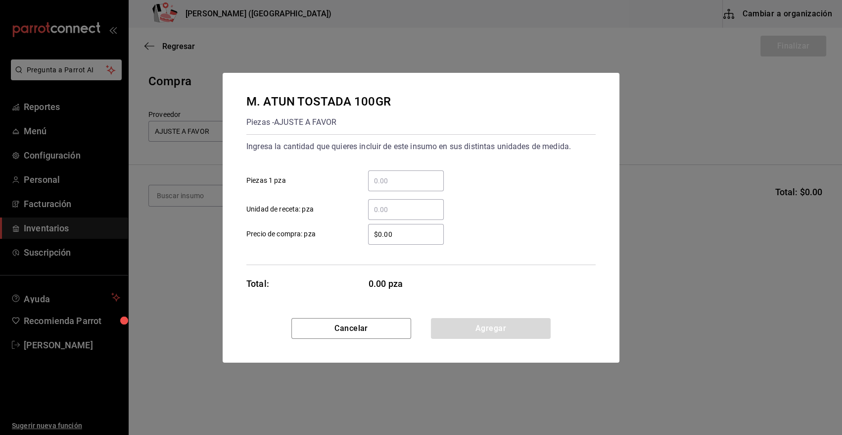
click at [424, 184] on input "​ Piezas 1 pza" at bounding box center [406, 181] width 76 height 12
type input "2"
click at [457, 163] on div "2 ​ Piezas 1 pza" at bounding box center [417, 176] width 357 height 29
click at [420, 233] on input "$0.00" at bounding box center [406, 234] width 76 height 12
type input "$0.01"
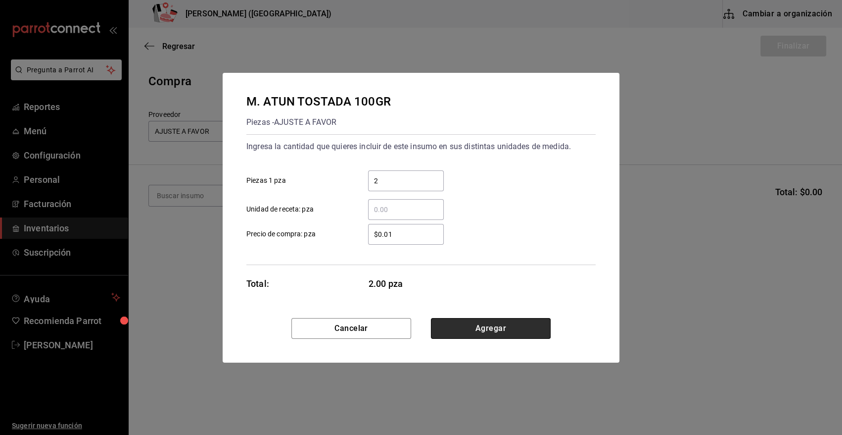
click at [484, 326] on button "Agregar" at bounding box center [491, 328] width 120 height 21
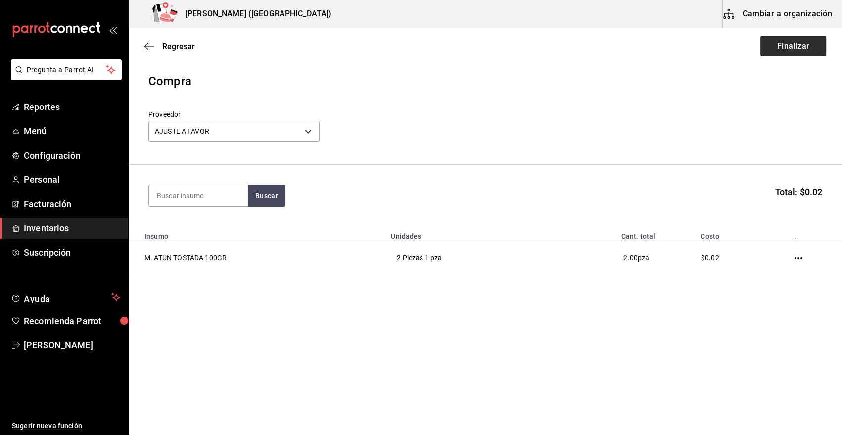
click at [783, 49] on button "Finalizar" at bounding box center [794, 46] width 66 height 21
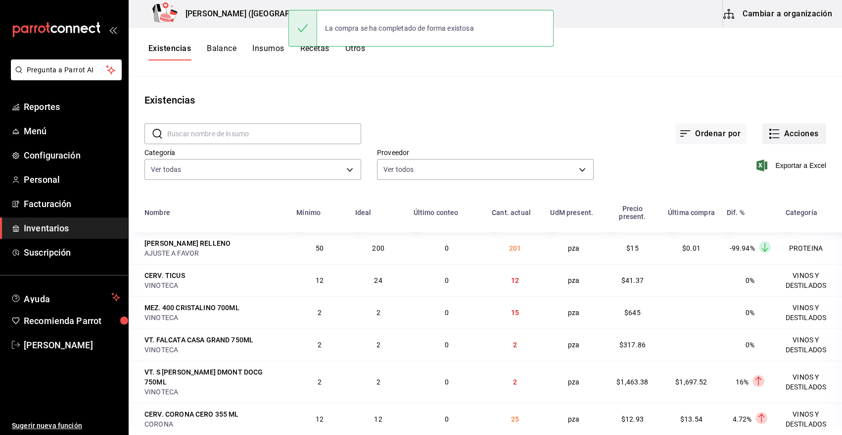
click at [804, 133] on button "Acciones" at bounding box center [795, 133] width 64 height 21
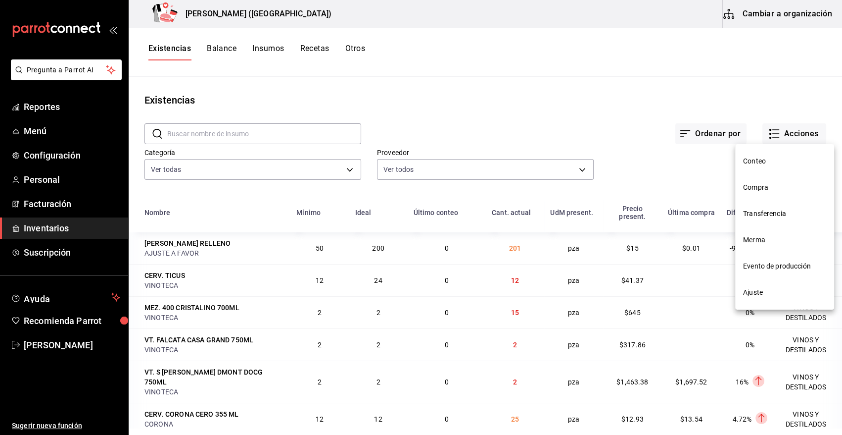
click at [759, 191] on span "Compra" at bounding box center [784, 187] width 83 height 10
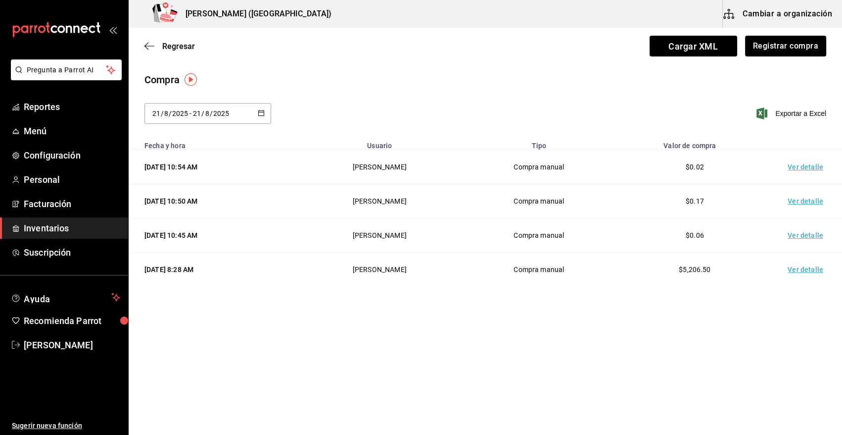
click at [792, 167] on td "Ver detalle" at bounding box center [807, 167] width 69 height 34
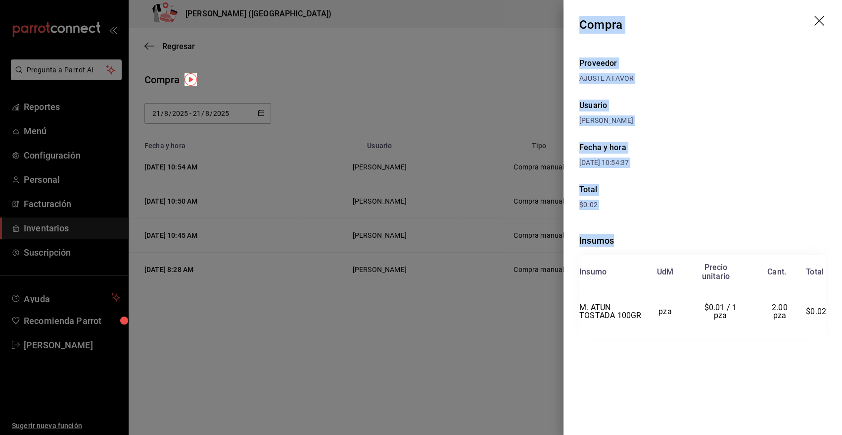
drag, startPoint x: 580, startPoint y: 22, endPoint x: 837, endPoint y: 311, distance: 386.4
click at [837, 311] on div "Compra Proveedor AJUSTE A FAVOR Usuario Heriberto Madalena Fecha y hora 21/08/2…" at bounding box center [703, 217] width 279 height 435
copy div "Compra Proveedor AJUSTE A FAVOR Usuario Heriberto Madalena Fecha y hora 21/08/2…"
click at [820, 20] on icon "drag" at bounding box center [820, 21] width 10 height 10
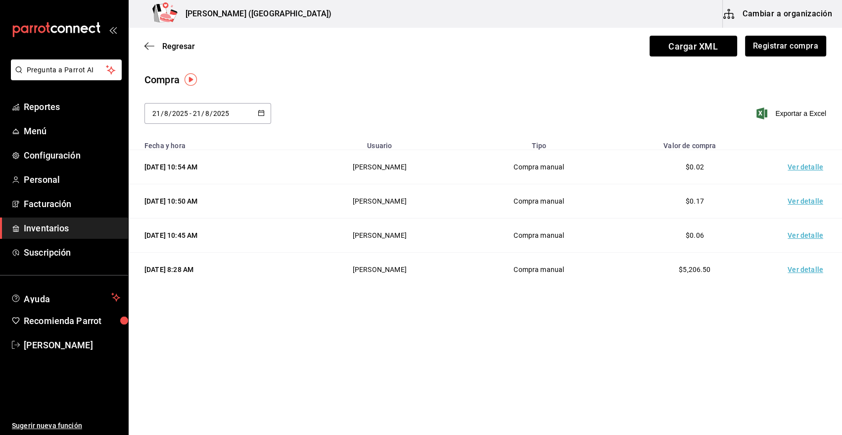
click at [76, 225] on span "Inventarios" at bounding box center [72, 227] width 97 height 13
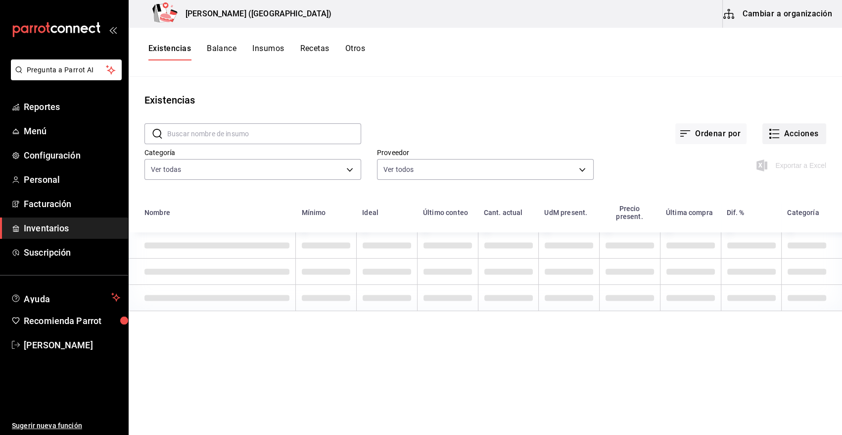
click at [792, 134] on button "Acciones" at bounding box center [795, 133] width 64 height 21
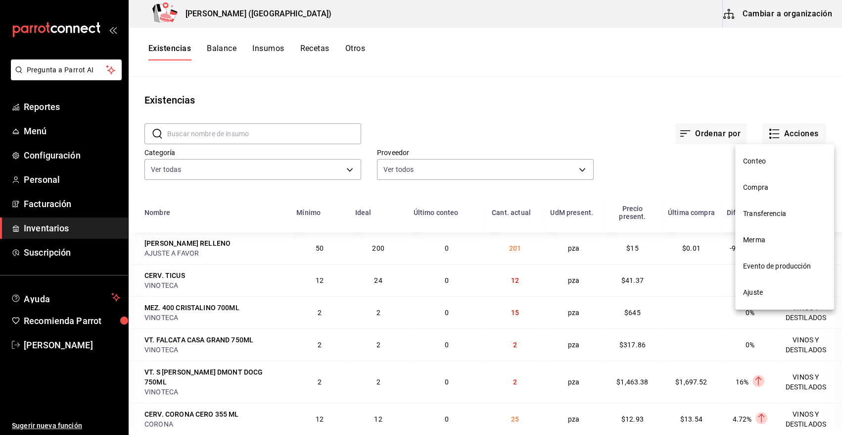
click at [771, 247] on li "Merma" at bounding box center [785, 240] width 99 height 26
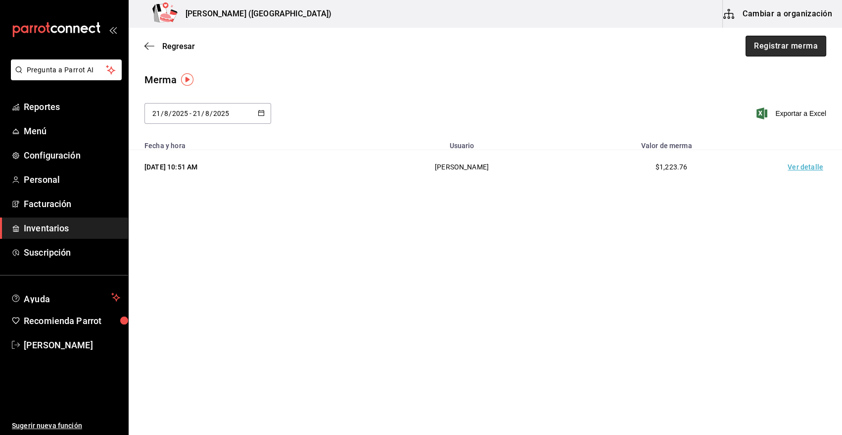
click at [805, 43] on button "Registrar merma" at bounding box center [786, 46] width 81 height 21
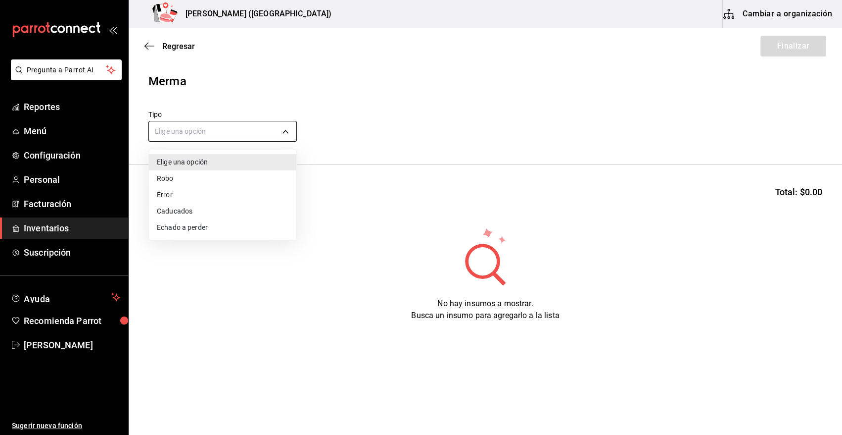
click at [242, 125] on body "Pregunta a Parrot AI Reportes Menú Configuración Personal Facturación Inventari…" at bounding box center [421, 189] width 842 height 379
click at [188, 196] on li "Error" at bounding box center [223, 195] width 148 height 16
type input "ERROR"
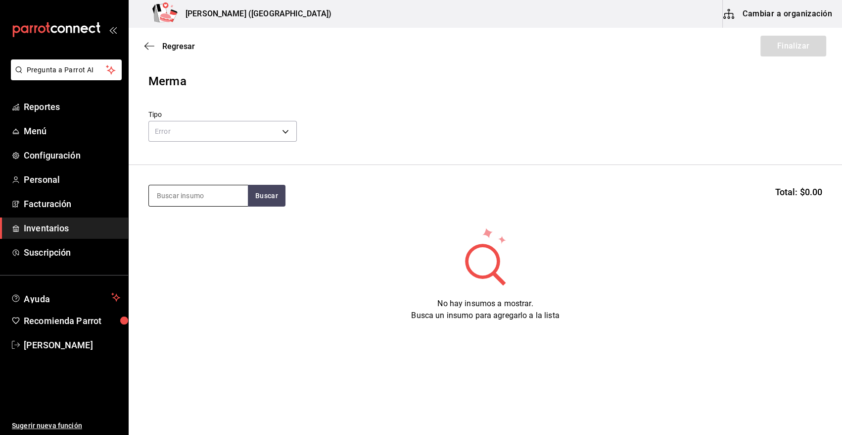
click at [188, 192] on input at bounding box center [198, 195] width 99 height 21
type input "STEA"
click at [263, 199] on button "Buscar" at bounding box center [267, 196] width 38 height 22
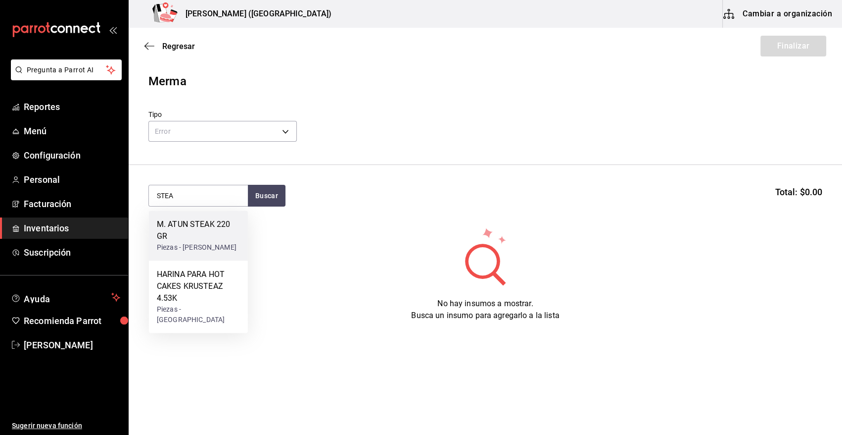
click at [198, 249] on div "Piezas - CARLOS ALFONSO TAPIA VARGAS" at bounding box center [198, 247] width 83 height 10
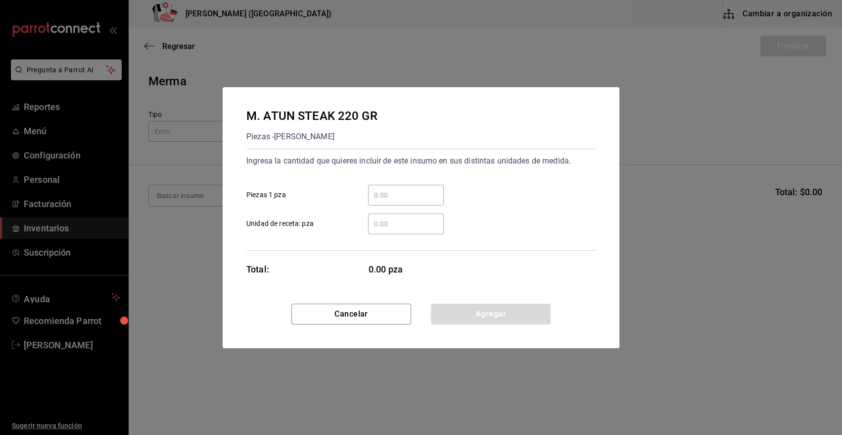
click at [406, 199] on input "​ Piezas 1 pza" at bounding box center [406, 195] width 76 height 12
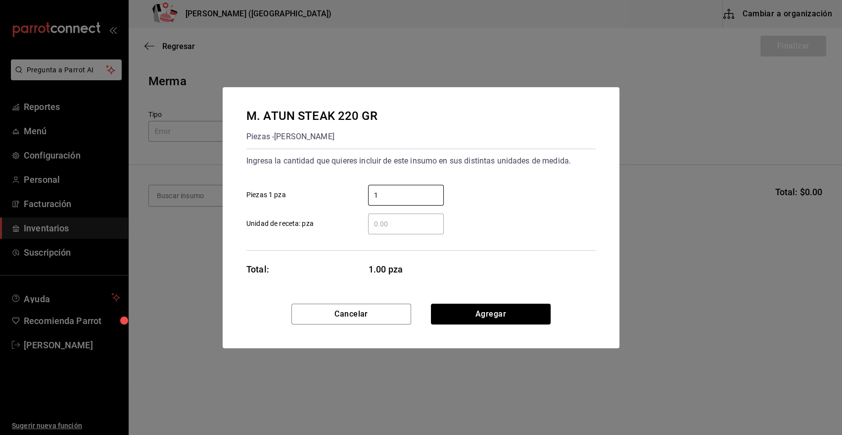
type input "1"
drag, startPoint x: 470, startPoint y: 182, endPoint x: 455, endPoint y: 198, distance: 22.4
click at [470, 182] on div "1 ​ Piezas 1 pza" at bounding box center [417, 191] width 357 height 29
click at [416, 223] on input "​ Unidad de receta: pza" at bounding box center [406, 224] width 76 height 12
click at [491, 317] on button "Agregar" at bounding box center [491, 313] width 120 height 21
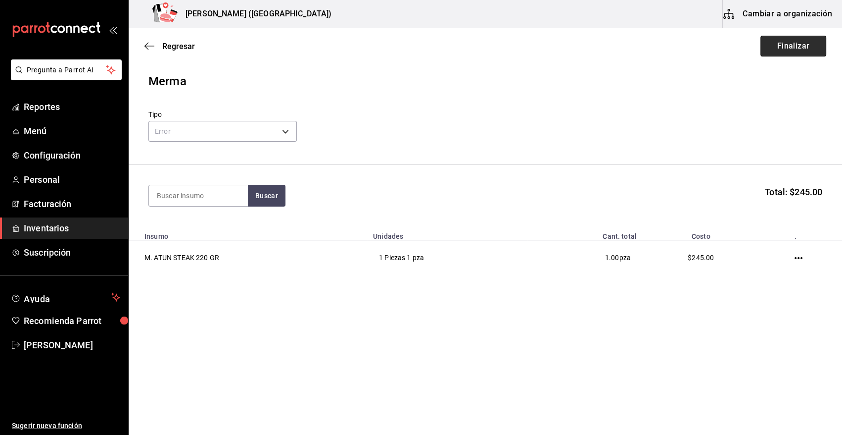
click at [778, 50] on button "Finalizar" at bounding box center [794, 46] width 66 height 21
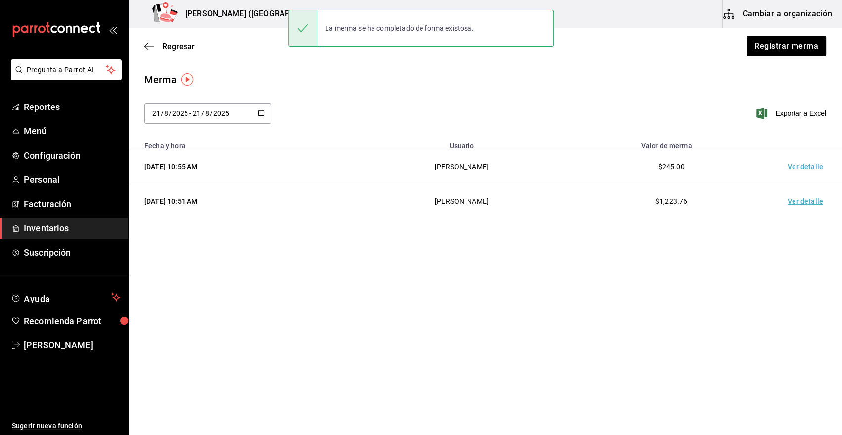
click at [800, 171] on td "Ver detalle" at bounding box center [807, 167] width 69 height 34
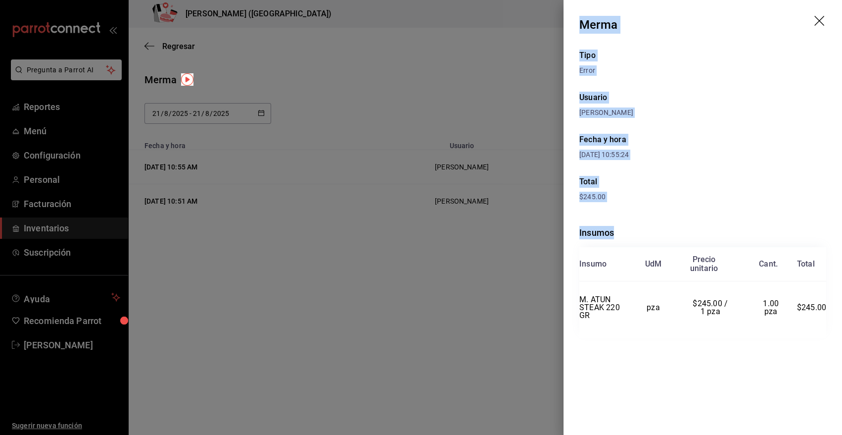
drag, startPoint x: 579, startPoint y: 23, endPoint x: 827, endPoint y: 304, distance: 374.9
click at [827, 304] on div "Merma Tipo Error Usuario Heriberto Madalena Fecha y hora 21/08/2025 10:55:24 To…" at bounding box center [703, 217] width 279 height 435
copy div "Merma Tipo Error Usuario Heriberto Madalena Fecha y hora 21/08/2025 10:55:24 To…"
click at [822, 21] on icon "drag" at bounding box center [821, 22] width 12 height 12
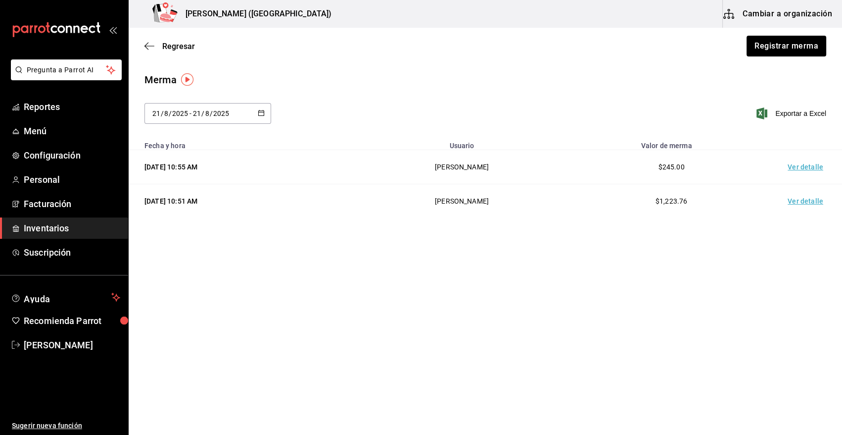
click at [75, 232] on span "Inventarios" at bounding box center [72, 227] width 97 height 13
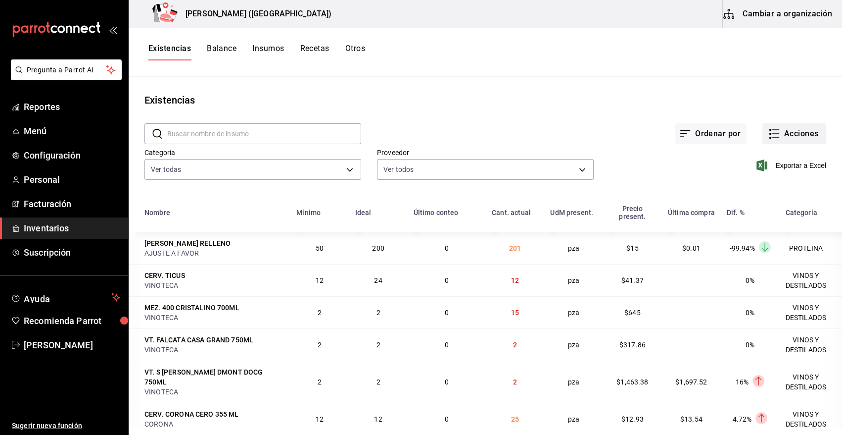
click at [786, 137] on button "Acciones" at bounding box center [795, 133] width 64 height 21
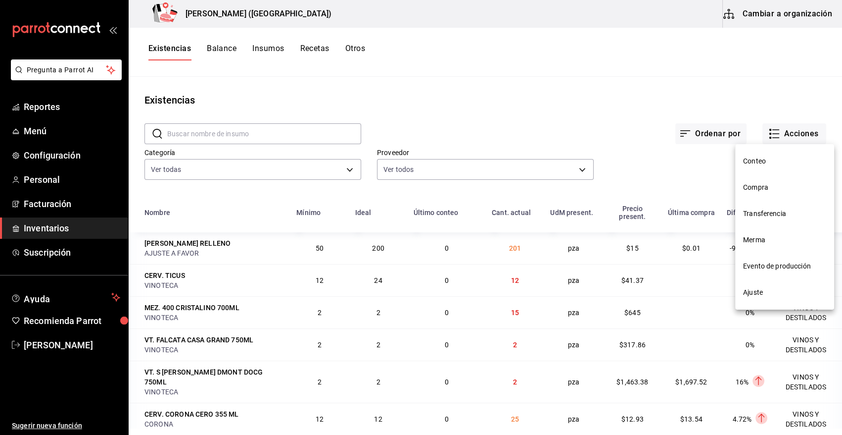
click at [756, 193] on li "Compra" at bounding box center [785, 187] width 99 height 26
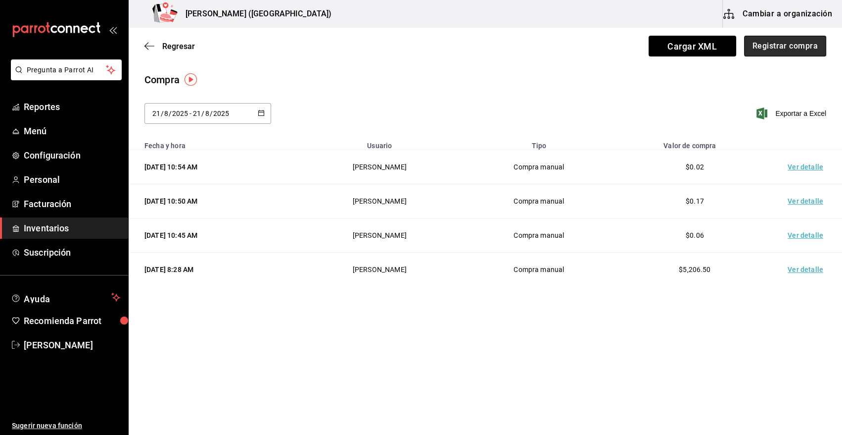
click at [786, 44] on button "Registrar compra" at bounding box center [785, 46] width 82 height 21
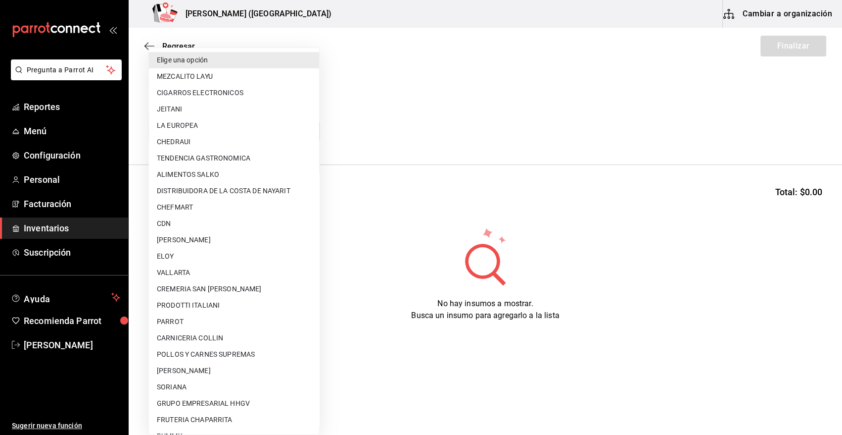
click at [251, 129] on body "Pregunta a Parrot AI Reportes Menú Configuración Personal Facturación Inventari…" at bounding box center [421, 189] width 842 height 379
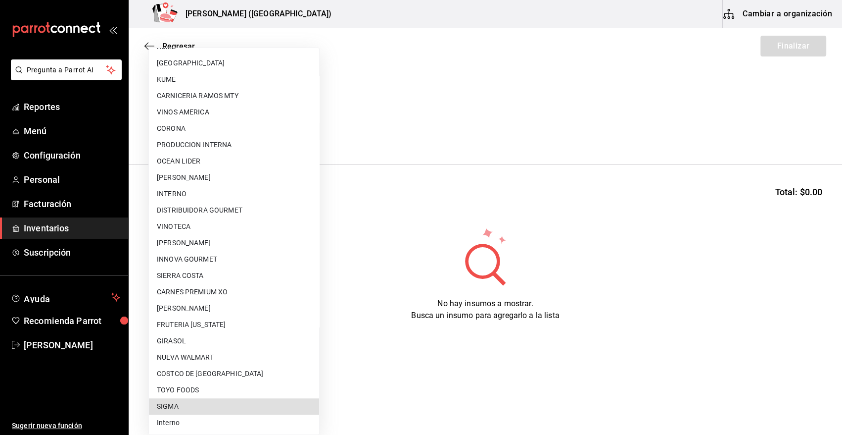
click at [227, 401] on li "SIGMA" at bounding box center [234, 406] width 170 height 16
type input "b3de96d6-3c20-45bc-abf9-e3c6c14f0adf"
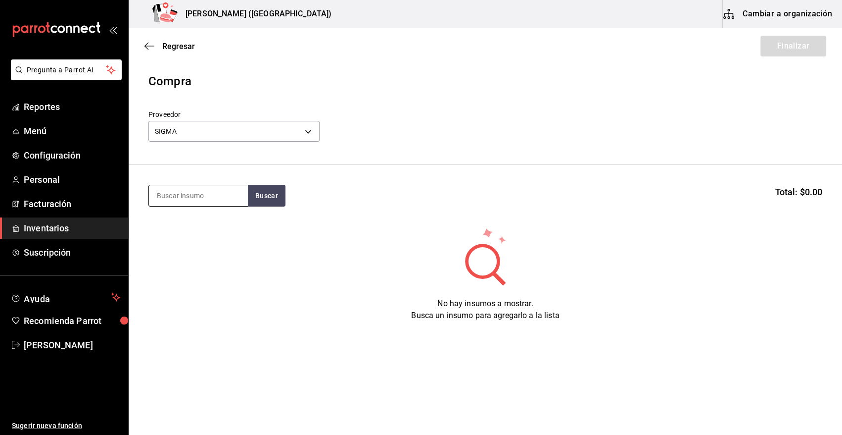
click at [204, 198] on input at bounding box center [198, 195] width 99 height 21
type input "FILETE"
click at [271, 201] on button "Buscar" at bounding box center [267, 196] width 38 height 22
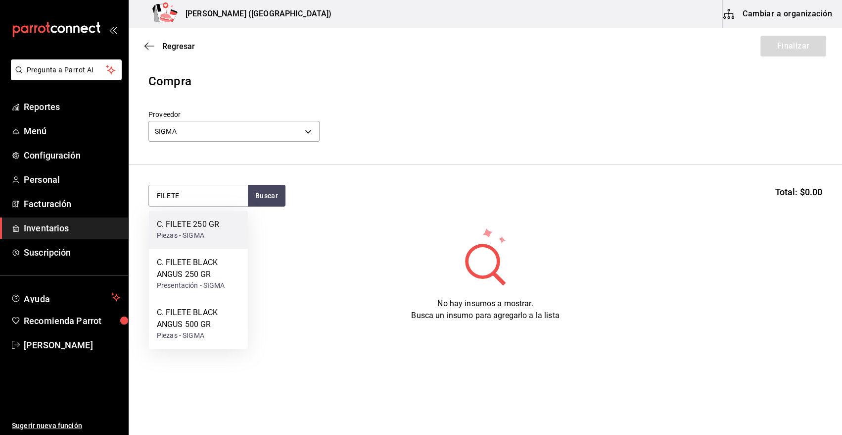
click at [191, 234] on div "Piezas - SIGMA" at bounding box center [188, 235] width 62 height 10
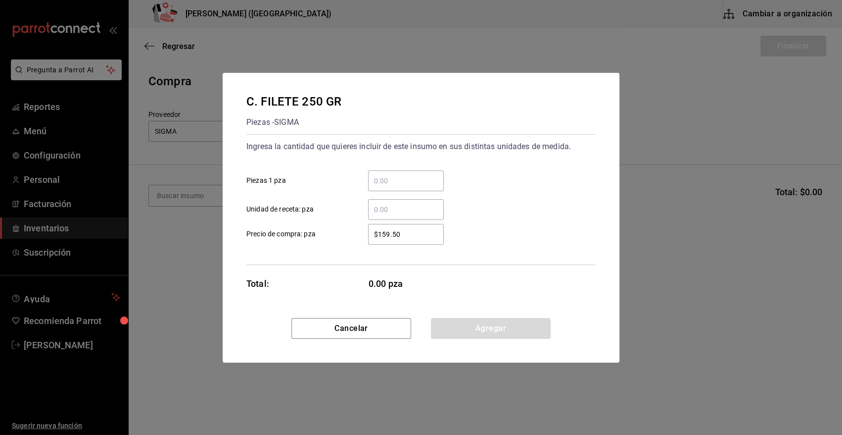
click at [387, 183] on input "​ Piezas 1 pza" at bounding box center [406, 181] width 76 height 12
type input "19"
drag, startPoint x: 413, startPoint y: 234, endPoint x: 308, endPoint y: 235, distance: 104.9
click at [308, 235] on label "$159.50 ​ Precio de compra: pza" at bounding box center [346, 234] width 198 height 21
type input "$245.02"
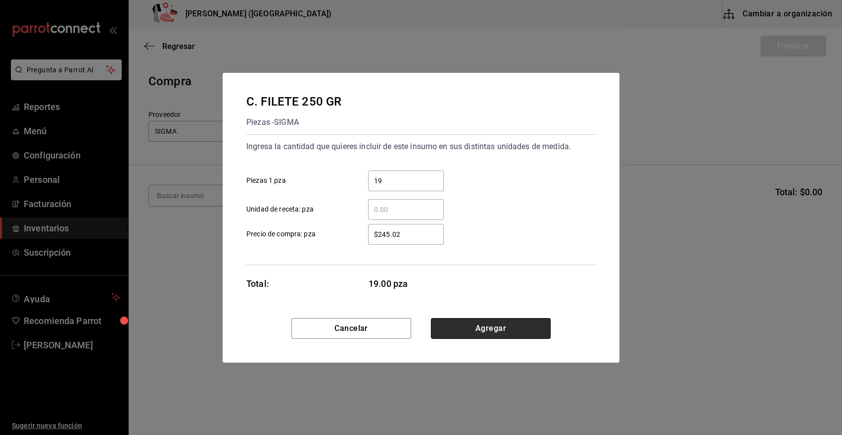
click at [452, 332] on button "Agregar" at bounding box center [491, 328] width 120 height 21
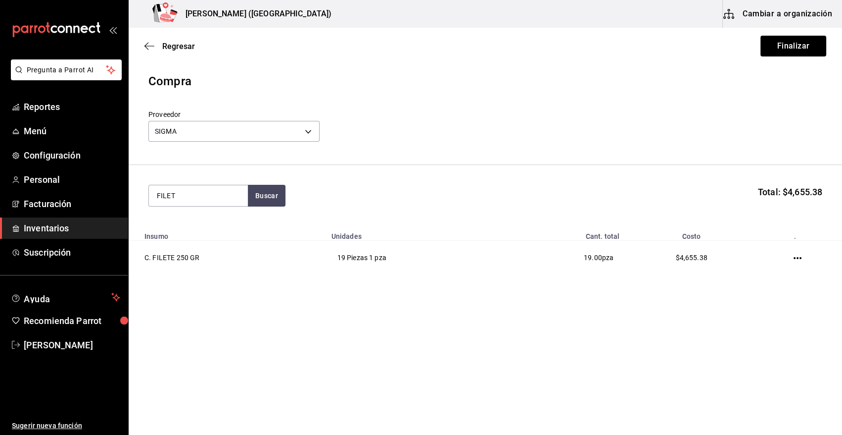
type input "FILETE"
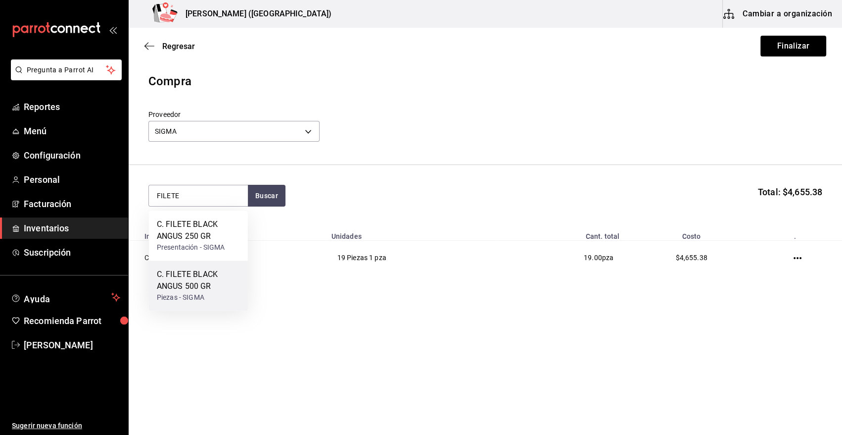
click at [196, 273] on div "C. FILETE BLACK ANGUS 500 GR" at bounding box center [198, 280] width 83 height 24
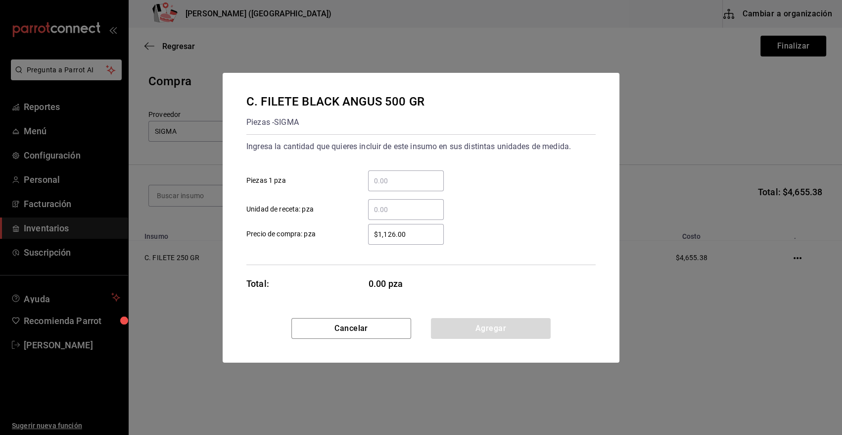
click at [398, 182] on input "​ Piezas 1 pza" at bounding box center [406, 181] width 76 height 12
type input "25"
drag, startPoint x: 422, startPoint y: 237, endPoint x: 345, endPoint y: 237, distance: 76.7
click at [346, 237] on label "$1,126.00 ​ Precio de compra: pza" at bounding box center [346, 234] width 198 height 21
type input "$490.04"
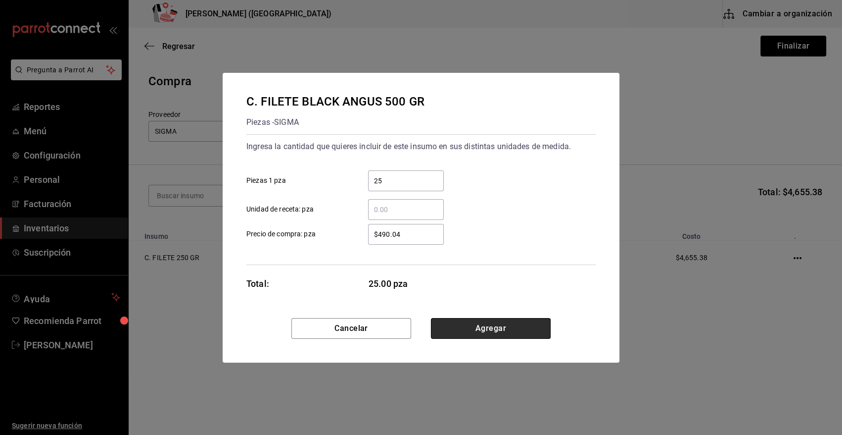
click at [505, 323] on button "Agregar" at bounding box center [491, 328] width 120 height 21
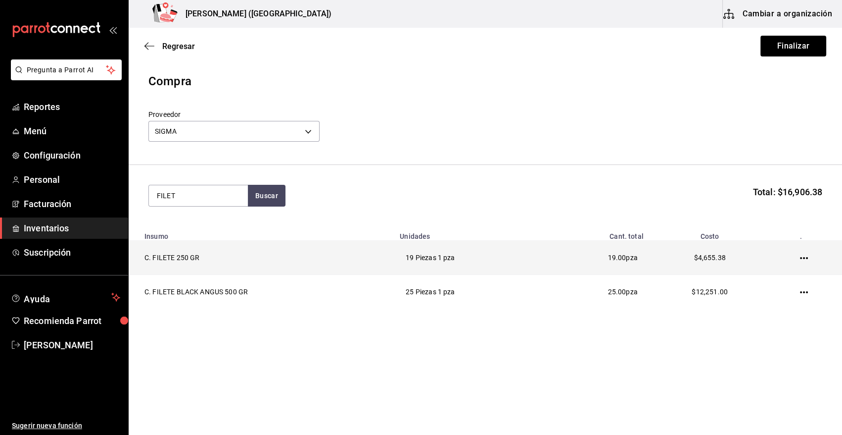
type input "FILETE"
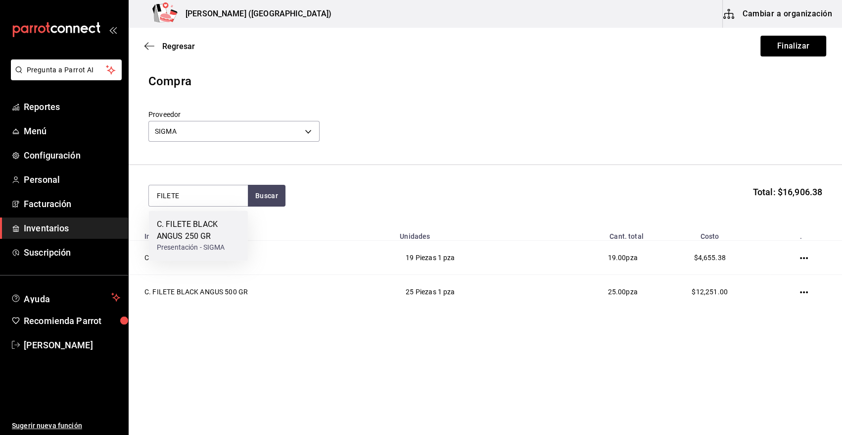
click at [189, 234] on div "C. FILETE BLACK ANGUS 250 GR" at bounding box center [198, 230] width 83 height 24
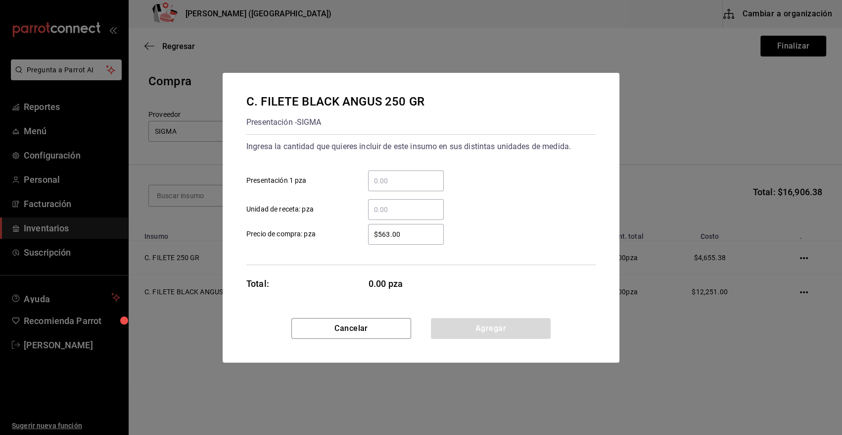
drag, startPoint x: 401, startPoint y: 180, endPoint x: 395, endPoint y: 175, distance: 7.8
click at [401, 180] on input "​ Presentación 1 pza" at bounding box center [406, 181] width 76 height 12
type input "28"
drag, startPoint x: 409, startPoint y: 232, endPoint x: 327, endPoint y: 232, distance: 82.2
click at [327, 232] on label "$563.00 ​ Precio de compra: pza" at bounding box center [346, 234] width 198 height 21
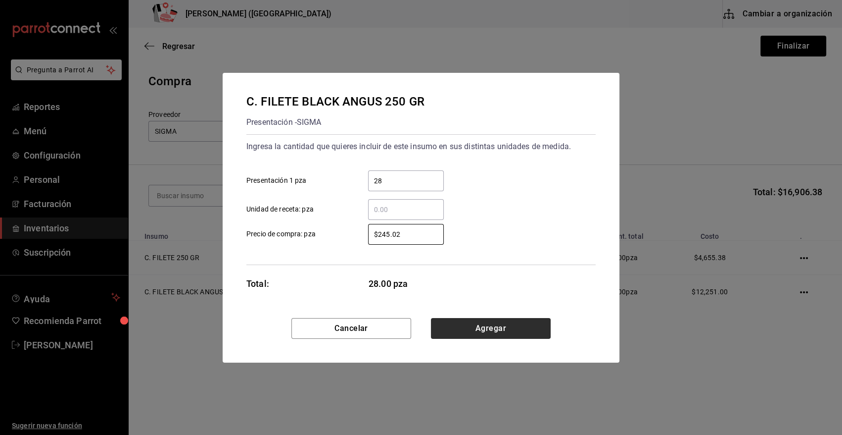
type input "$245.02"
click at [469, 327] on button "Agregar" at bounding box center [491, 328] width 120 height 21
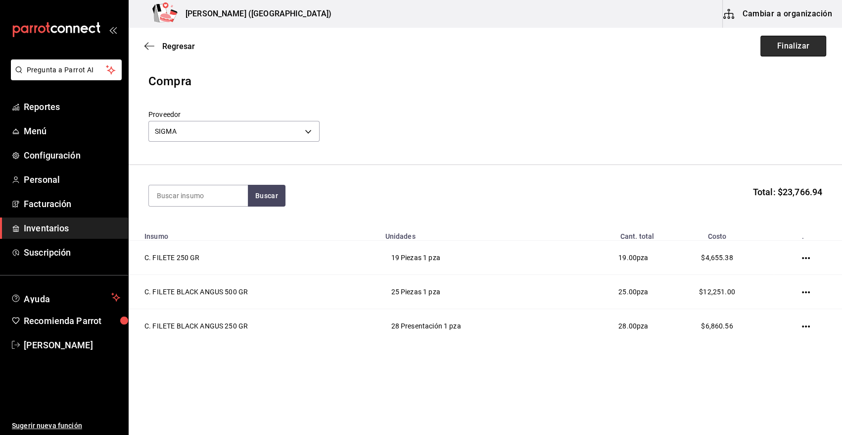
click at [801, 42] on button "Finalizar" at bounding box center [794, 46] width 66 height 21
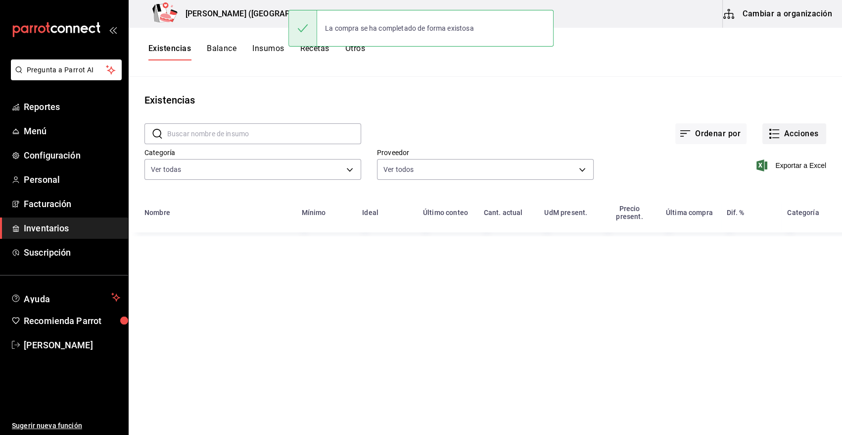
click at [807, 133] on button "Acciones" at bounding box center [795, 133] width 64 height 21
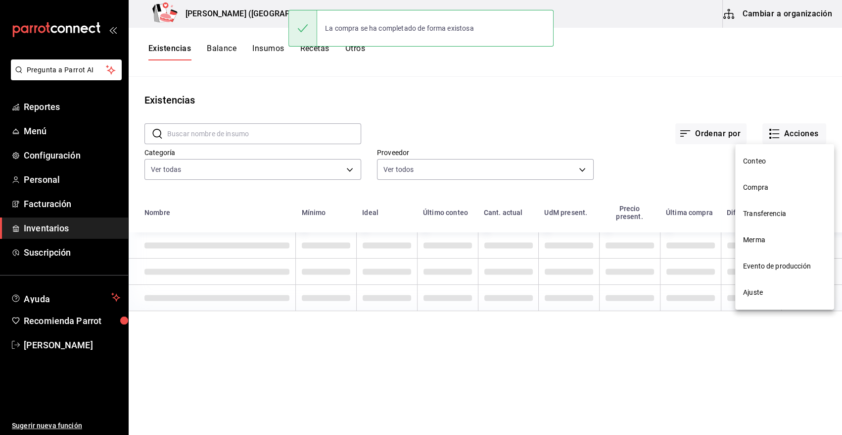
click at [757, 192] on span "Compra" at bounding box center [784, 187] width 83 height 10
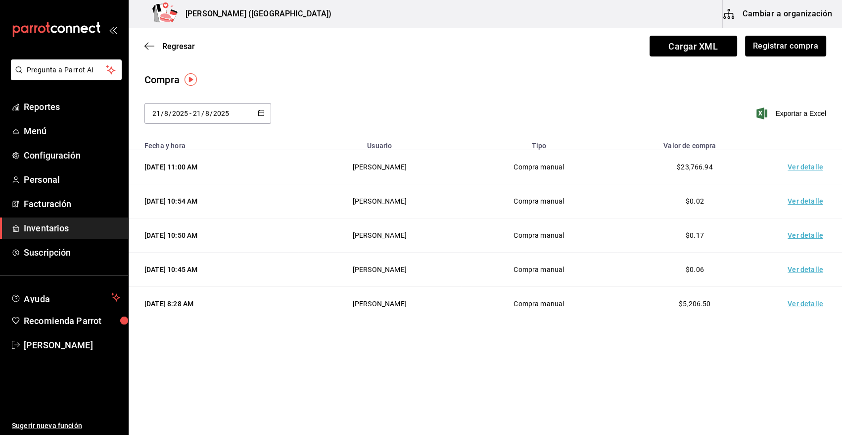
click at [805, 168] on td "Ver detalle" at bounding box center [807, 167] width 69 height 34
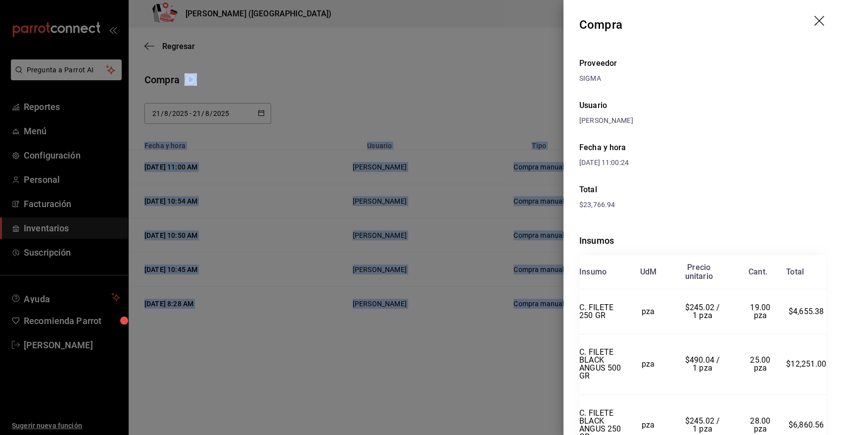
scroll to position [55, 0]
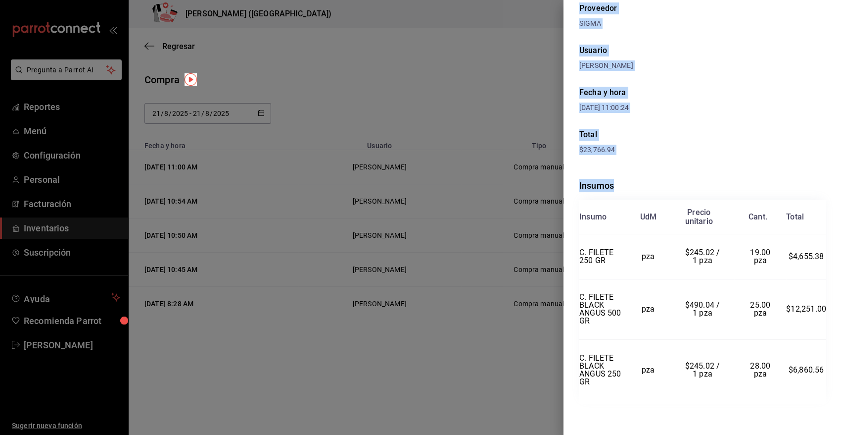
drag, startPoint x: 581, startPoint y: 22, endPoint x: 828, endPoint y: 375, distance: 431.2
click at [828, 375] on div "Compra Proveedor SIGMA Usuario Heriberto Madalena Fecha y hora 21/08/2025 11:00…" at bounding box center [703, 217] width 279 height 435
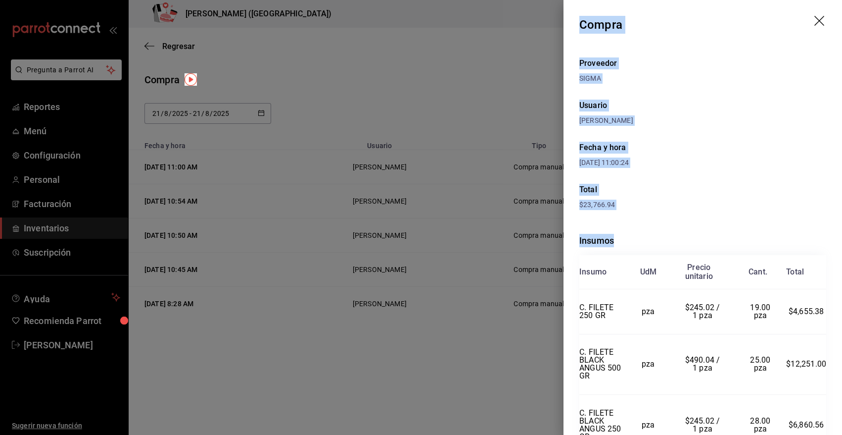
click at [815, 21] on icon "drag" at bounding box center [820, 21] width 10 height 10
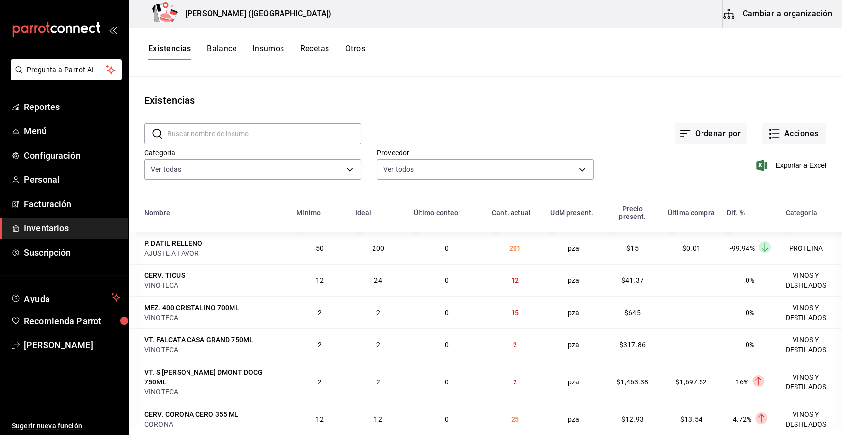
click at [405, 97] on div "Existencias" at bounding box center [486, 100] width 714 height 15
click at [199, 130] on input "text" at bounding box center [264, 134] width 194 height 20
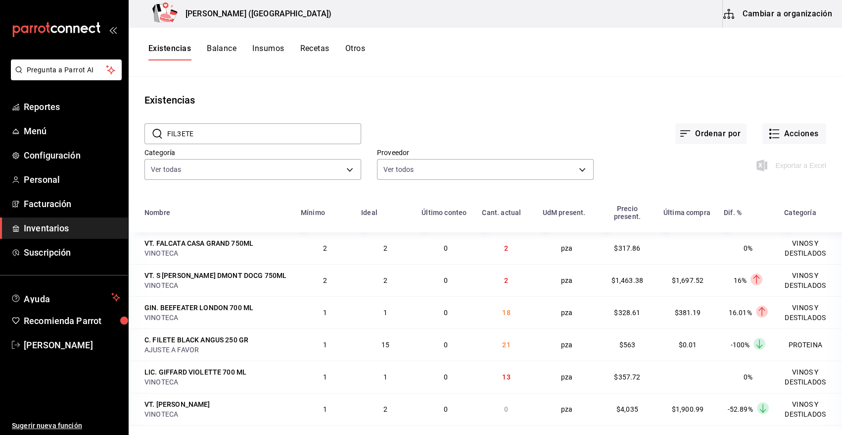
click at [180, 132] on input "FIL3ETE" at bounding box center [264, 134] width 194 height 20
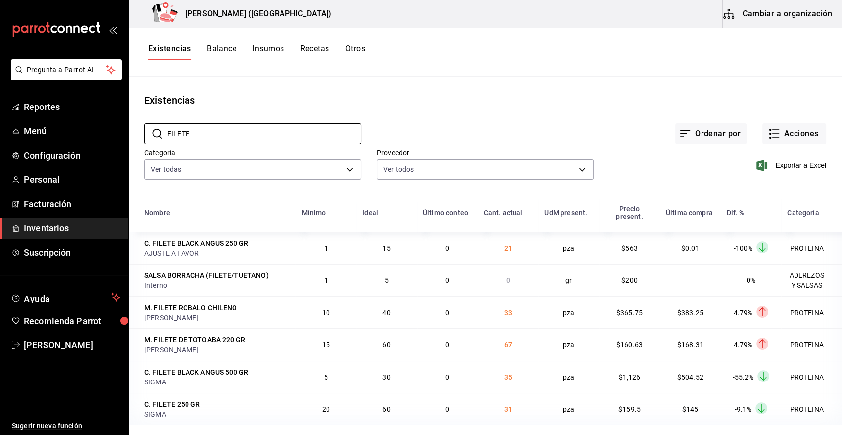
type input "FILETE"
click at [762, 15] on button "Cambiar a organización" at bounding box center [778, 14] width 111 height 28
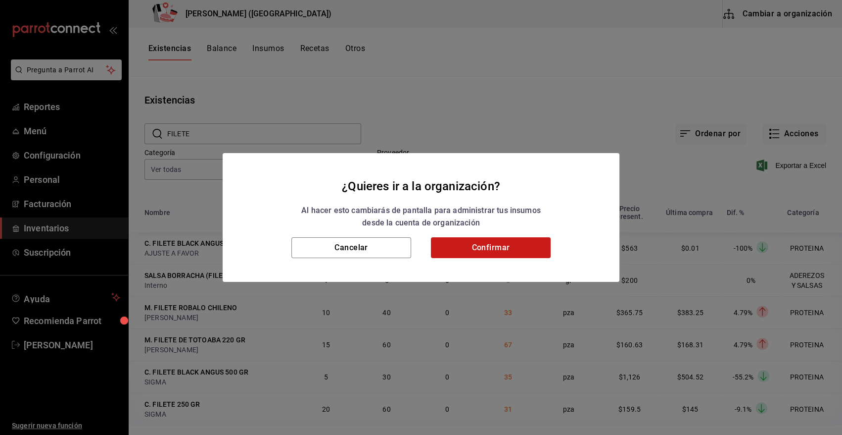
click at [490, 247] on button "Confirmar" at bounding box center [491, 247] width 120 height 21
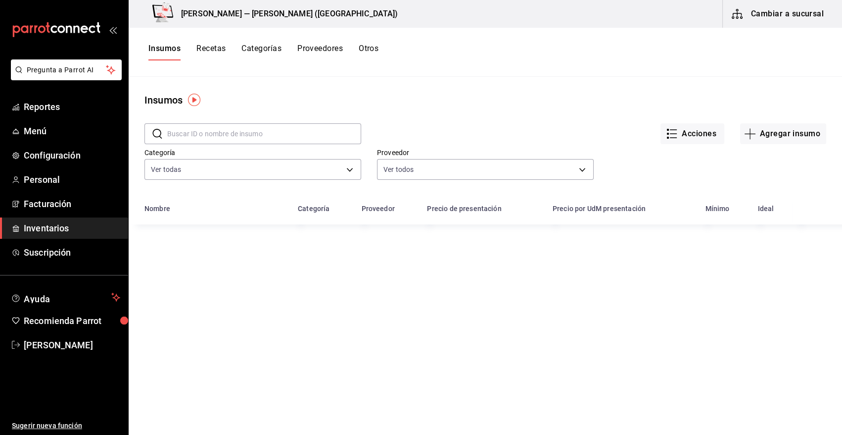
click at [232, 135] on input "text" at bounding box center [264, 134] width 194 height 20
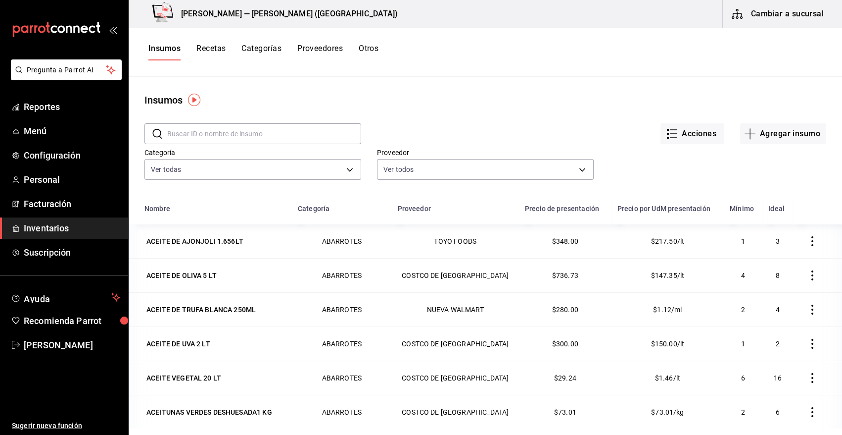
type input "FILETE"
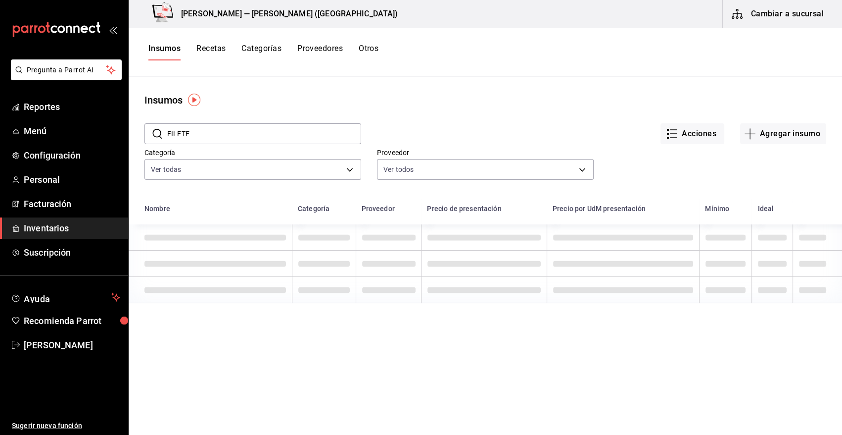
click at [240, 130] on input "FILETE" at bounding box center [264, 134] width 194 height 20
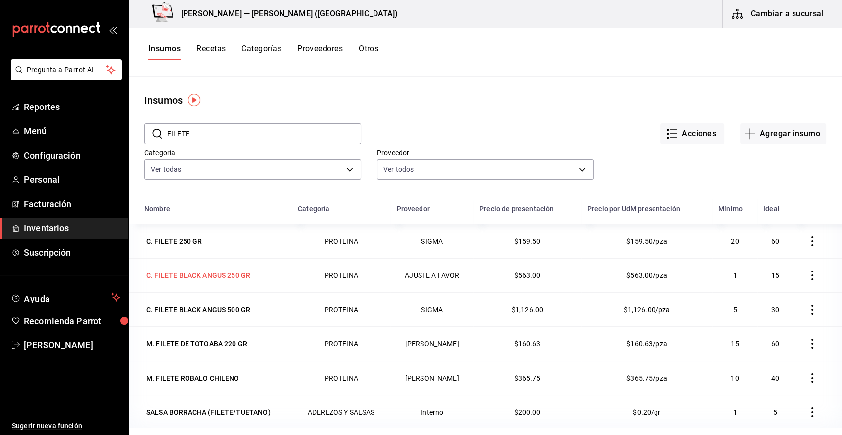
click at [188, 272] on div "C. FILETE BLACK ANGUS 250 GR" at bounding box center [199, 275] width 104 height 10
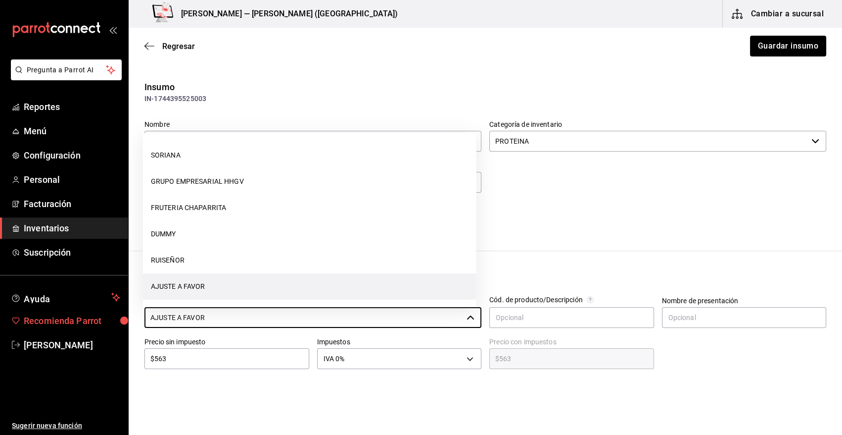
drag, startPoint x: 218, startPoint y: 294, endPoint x: 79, endPoint y: 322, distance: 142.4
click at [79, 322] on div "Pregunta a Parrot AI Reportes Menú Configuración Personal Facturación Inventari…" at bounding box center [421, 189] width 842 height 379
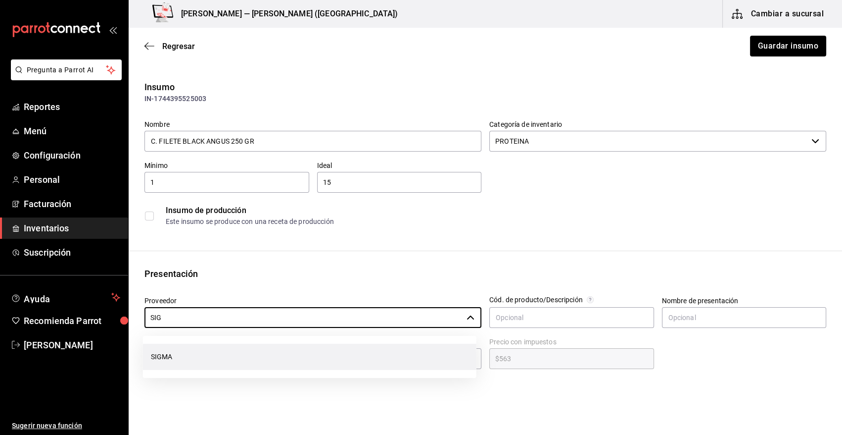
click at [171, 351] on li "SIGMA" at bounding box center [310, 357] width 334 height 26
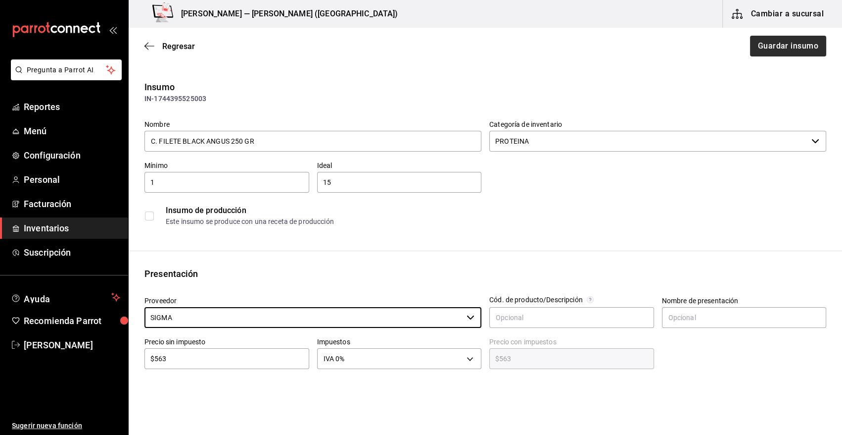
type input "SIGMA"
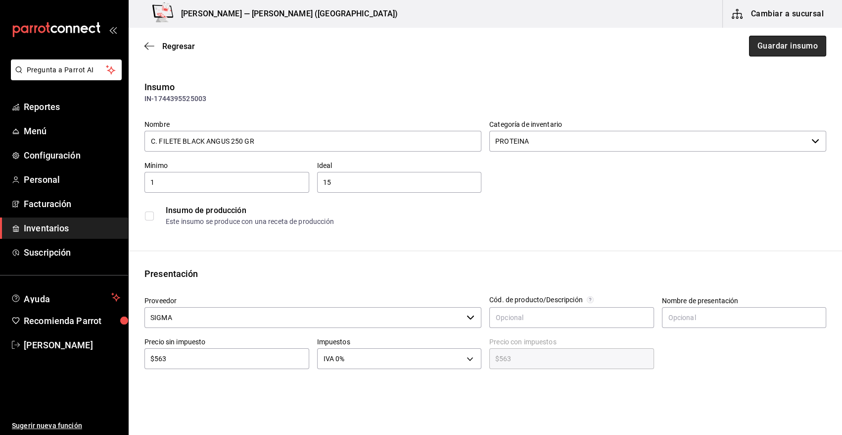
click at [760, 50] on button "Guardar insumo" at bounding box center [787, 46] width 77 height 21
